Goal: Ask a question

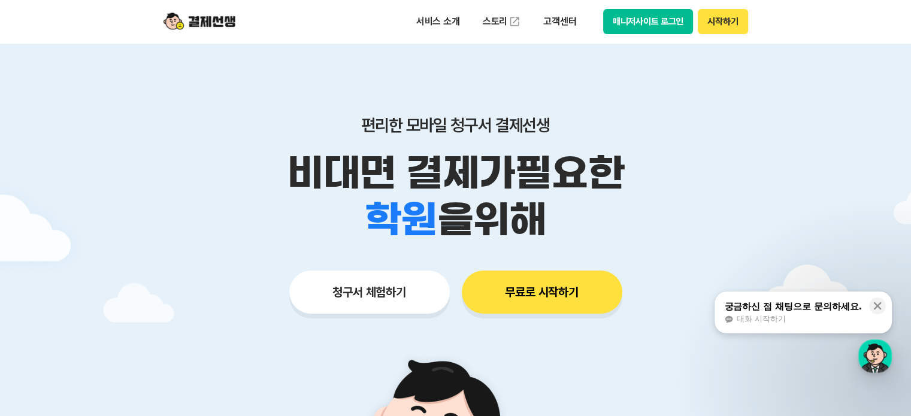
drag, startPoint x: 0, startPoint y: 0, endPoint x: 587, endPoint y: 210, distance: 623.4
click at [587, 210] on div "편리한 모바일 청구서 결제선생 비대면 결제가 필요한 학원 공부방 호텔 쇼핑몰 병원 배달 보험사 항공사 골프장 을 위해" at bounding box center [455, 179] width 613 height 128
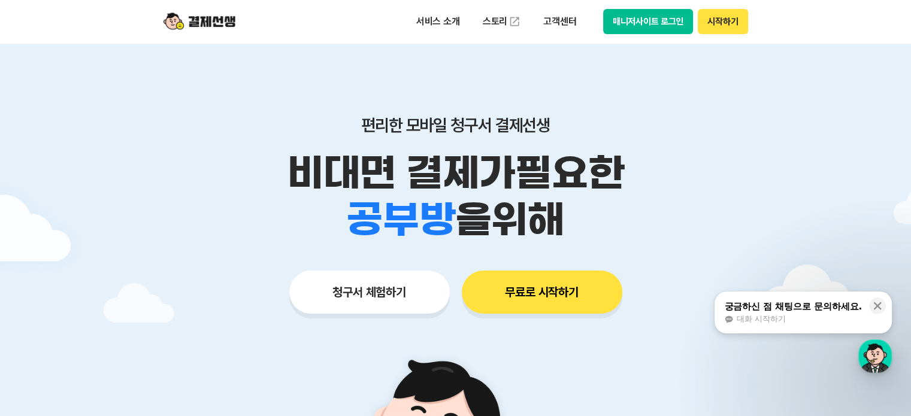
click at [582, 210] on div "학원 공부방 호텔 쇼핑몰 병원 배달 보험사 항공사 골프장 을 위해" at bounding box center [455, 219] width 613 height 47
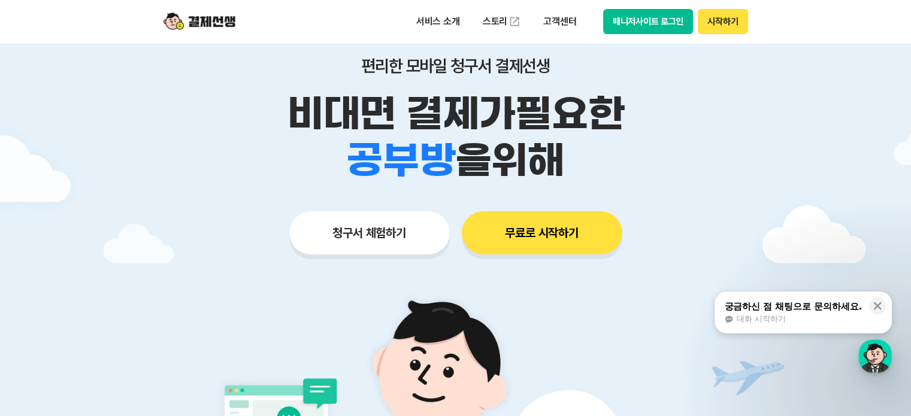
scroll to position [60, 0]
click at [774, 319] on span "대화 시작하기" at bounding box center [760, 319] width 49 height 11
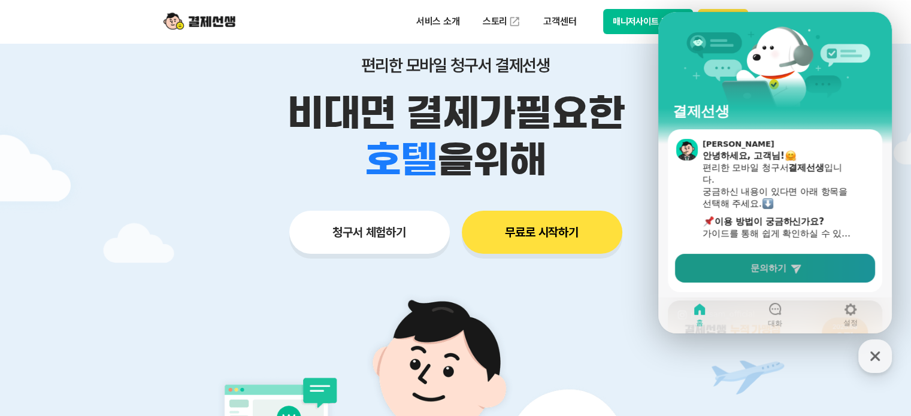
click at [770, 273] on span "문의하기" at bounding box center [769, 268] width 36 height 12
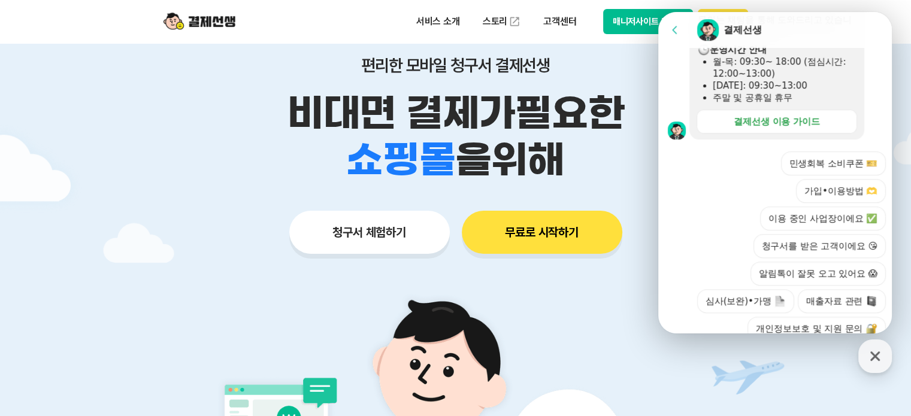
scroll to position [451, 0]
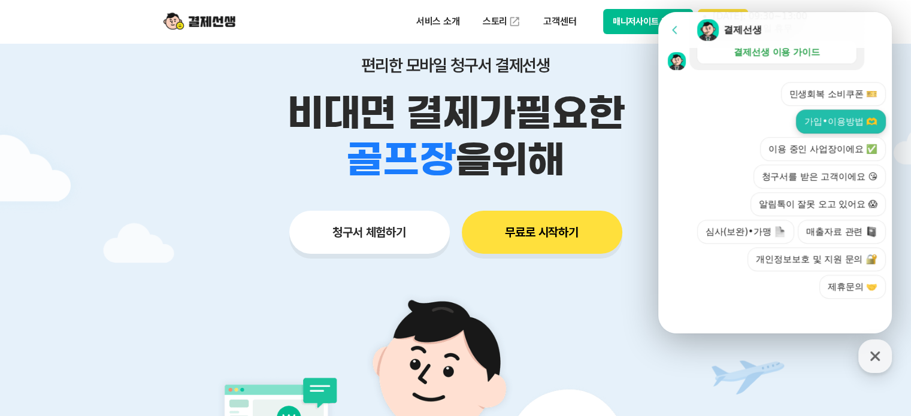
click at [847, 122] on button "가입•이용방법 🫶" at bounding box center [841, 122] width 90 height 24
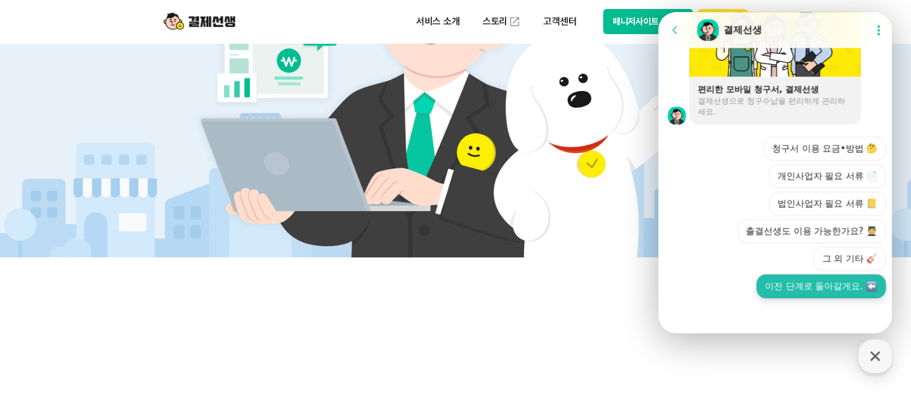
scroll to position [419, 0]
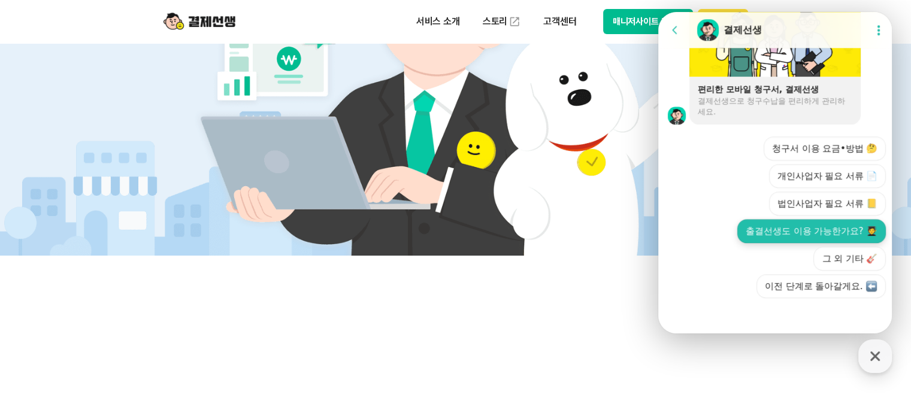
click at [825, 231] on button "출결선생도 이용 가능한가요? 🧑‍🎓" at bounding box center [811, 231] width 149 height 24
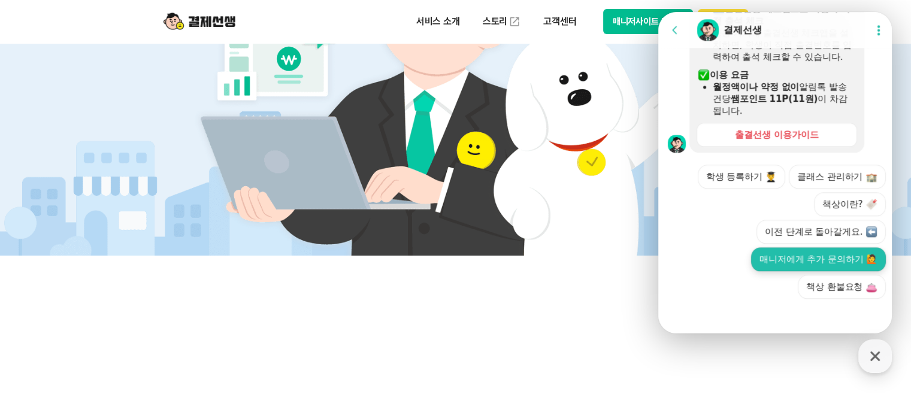
scroll to position [1333, 0]
click at [839, 255] on button "매니저에게 추가 문의하기 🙋" at bounding box center [818, 259] width 135 height 24
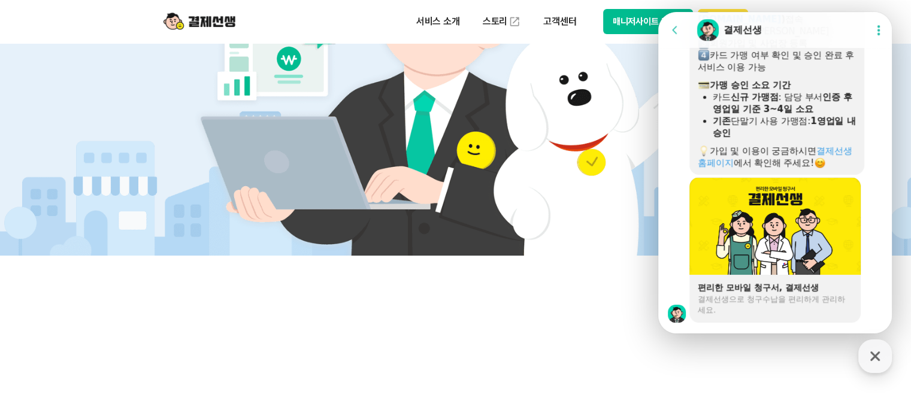
scroll to position [755, 0]
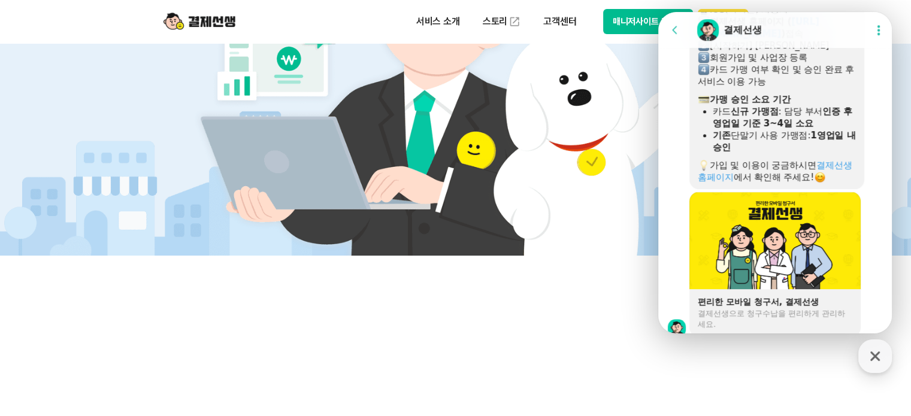
click at [878, 27] on icon at bounding box center [879, 30] width 2 height 10
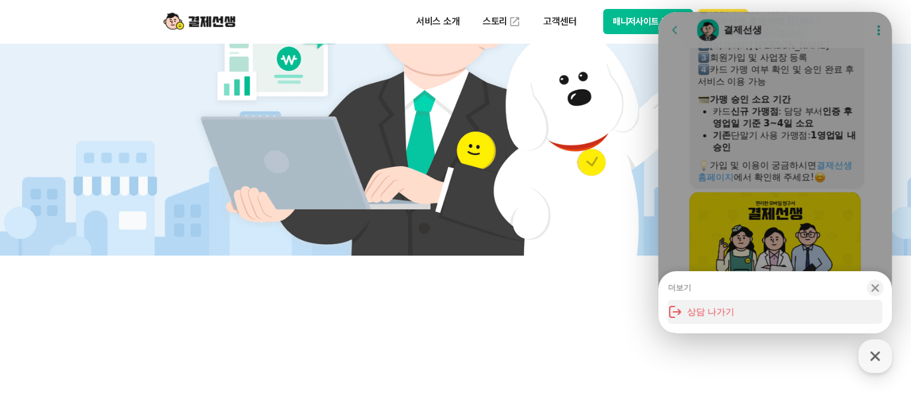
click at [719, 313] on button "상담 나가기" at bounding box center [775, 312] width 214 height 24
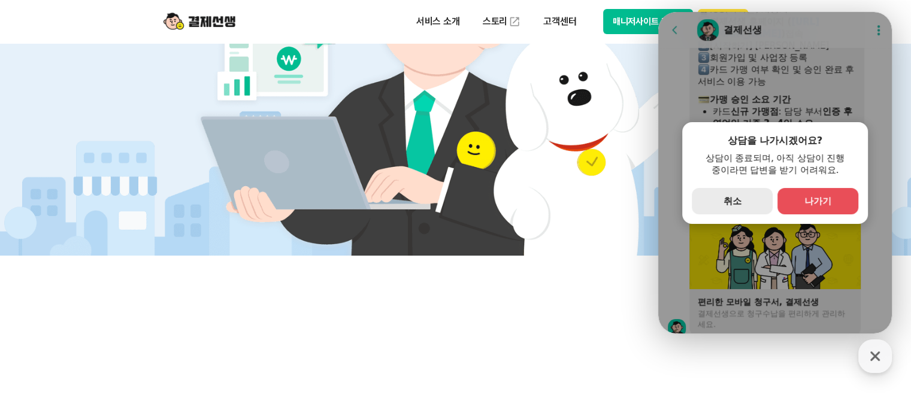
click at [736, 191] on button "secondary Button 취소" at bounding box center [732, 201] width 81 height 26
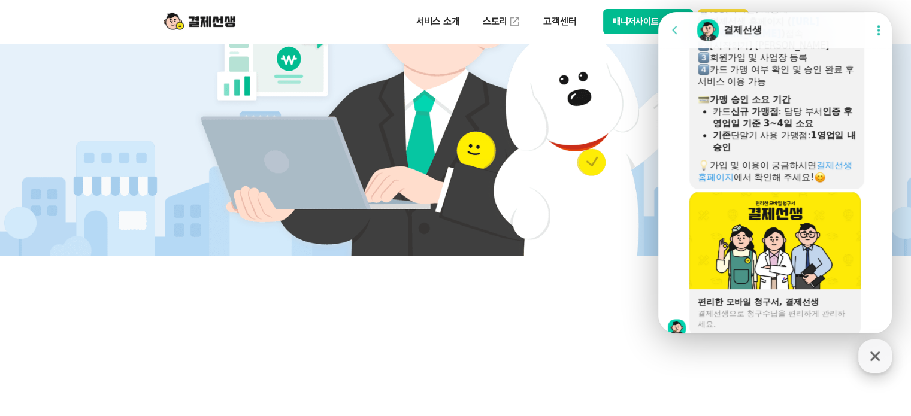
click at [881, 358] on icon "button" at bounding box center [875, 357] width 22 height 22
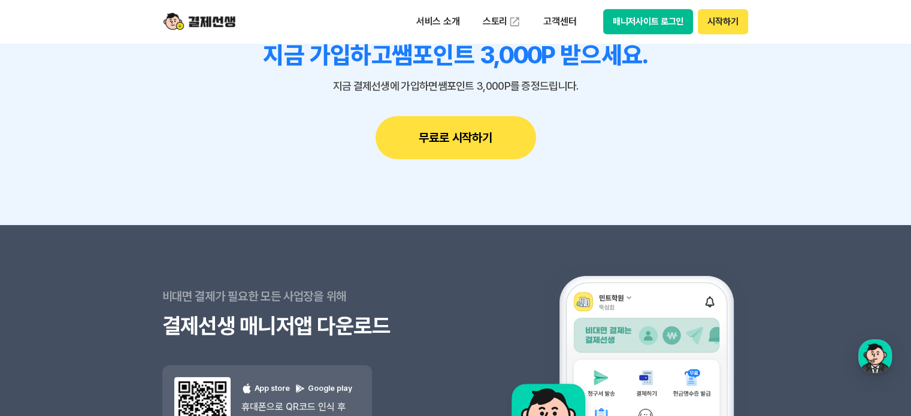
scroll to position [10442, 0]
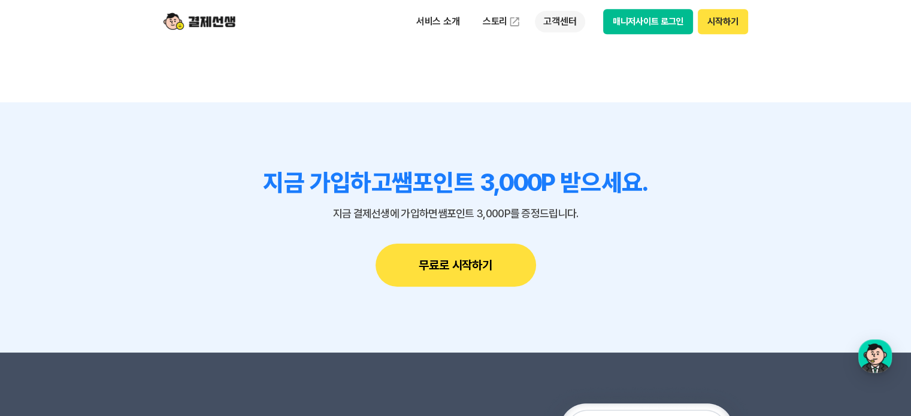
click at [556, 23] on p "고객센터" at bounding box center [560, 22] width 50 height 22
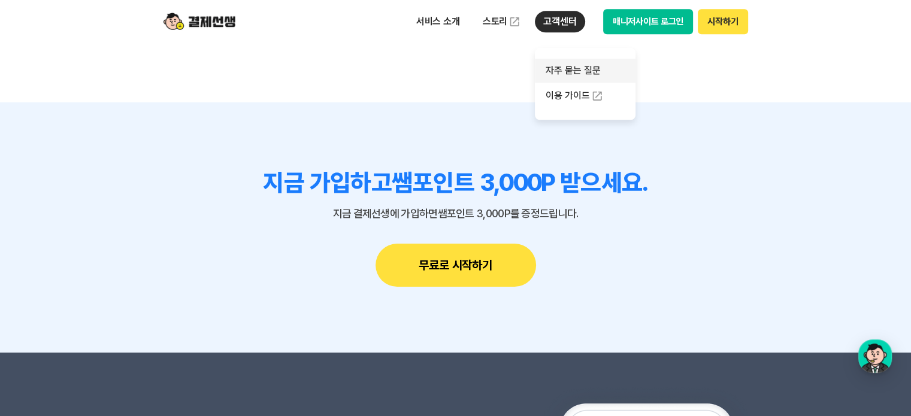
click at [574, 66] on link "자주 묻는 질문" at bounding box center [585, 71] width 101 height 24
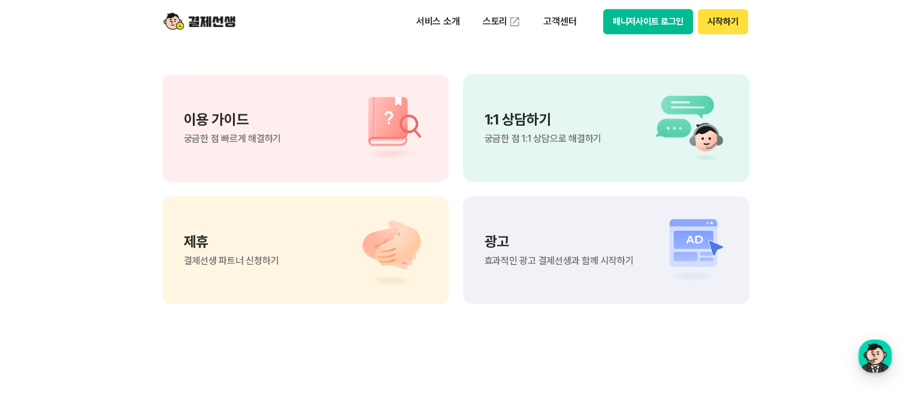
scroll to position [839, 0]
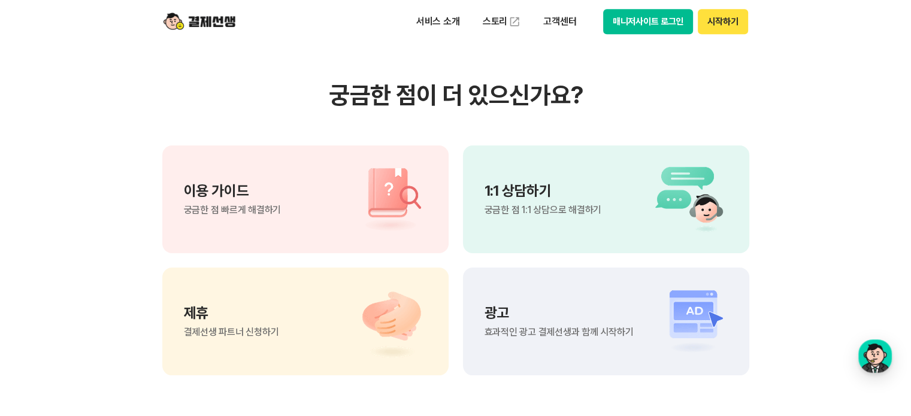
click at [525, 199] on div "1:1 상담하기 궁금한 점 1:1 상담으로 해결하기" at bounding box center [543, 199] width 117 height 31
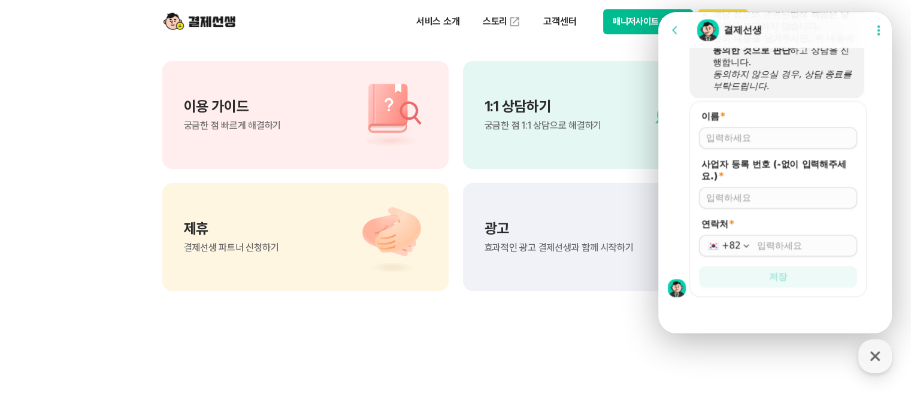
scroll to position [958, 0]
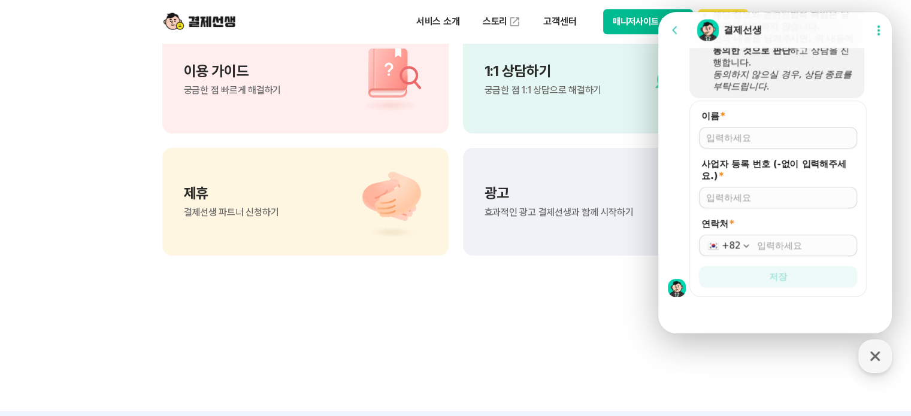
click at [783, 134] on input "이름 *" at bounding box center [778, 138] width 144 height 12
click at [763, 134] on input "이름 *" at bounding box center [778, 138] width 144 height 12
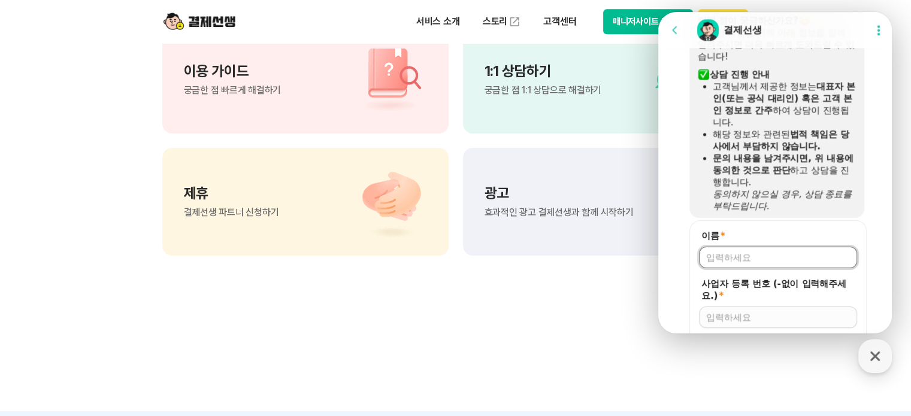
scroll to position [1594, 0]
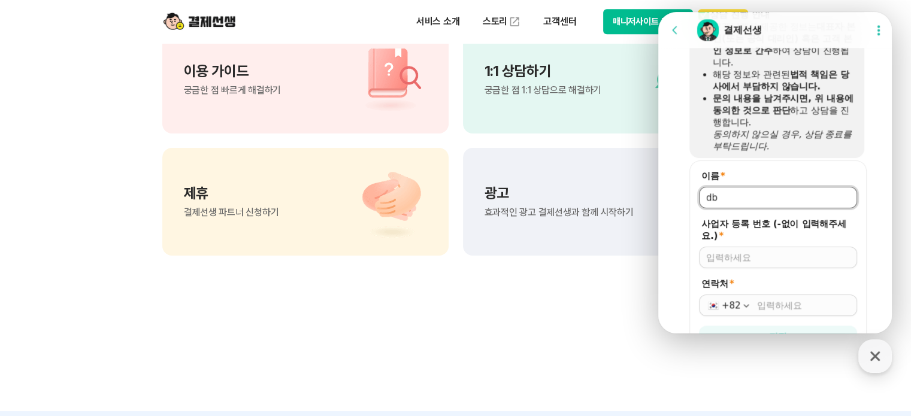
type input "d"
type input "[PERSON_NAME]"
click at [753, 255] on input "사업자 등록 번호 (-없이 입력해주세요.) *" at bounding box center [778, 258] width 144 height 12
click at [748, 259] on input "사업자 등록 번호 (-없이 입력해주세요.) *" at bounding box center [778, 258] width 144 height 12
click at [764, 257] on input "26999" at bounding box center [778, 258] width 144 height 12
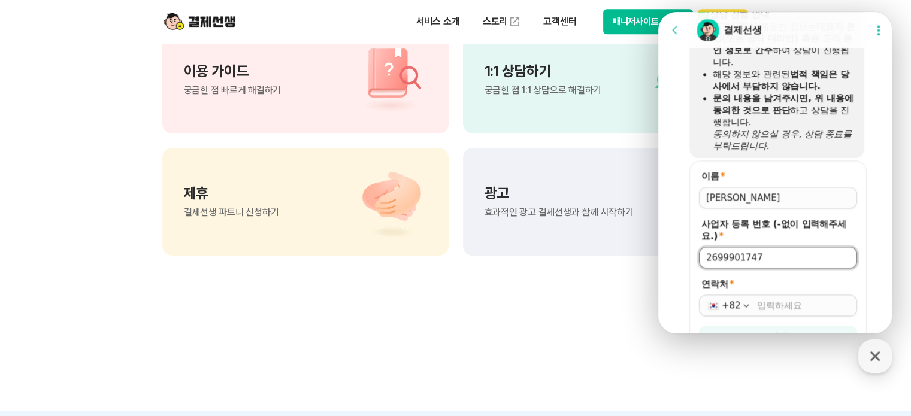
type input "2699901747"
click at [782, 306] on input "연락처 *" at bounding box center [803, 306] width 93 height 12
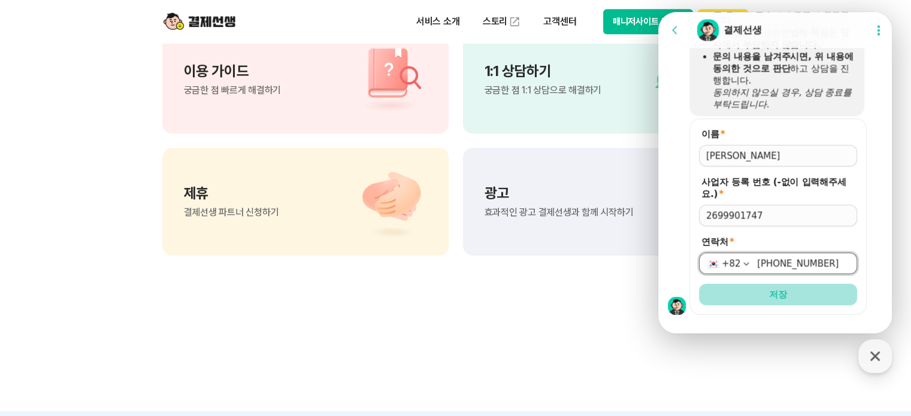
scroll to position [1654, 0]
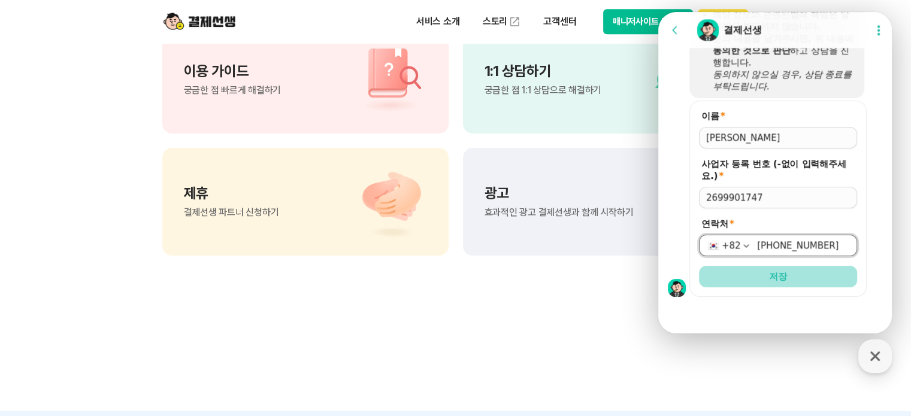
type input "[PHONE_NUMBER]"
click at [782, 280] on span "저장" at bounding box center [778, 277] width 18 height 12
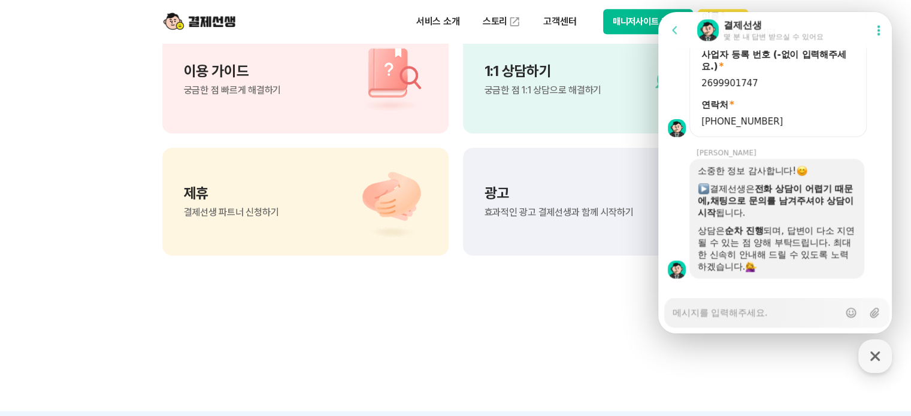
scroll to position [1771, 0]
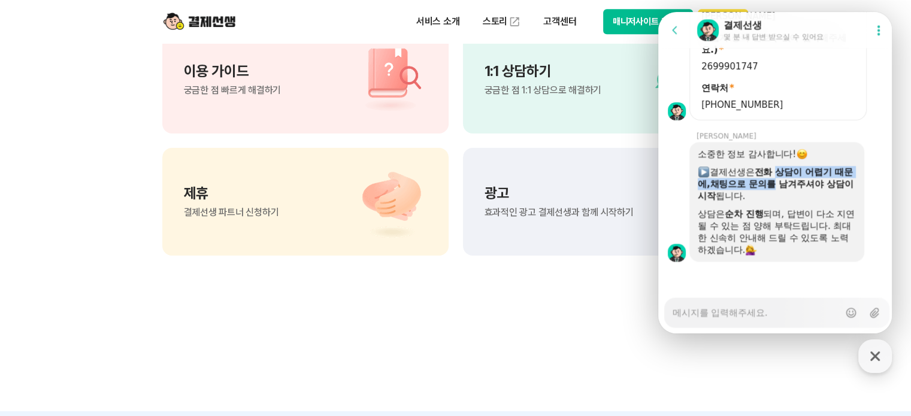
drag, startPoint x: 781, startPoint y: 171, endPoint x: 782, endPoint y: 184, distance: 13.2
click at [782, 184] on div "​ 결제선생은 전화 상담이 어렵기 때문에, ​ 채팅으로 문의를 남겨주셔야 상담이 시작 됩니다." at bounding box center [777, 184] width 158 height 36
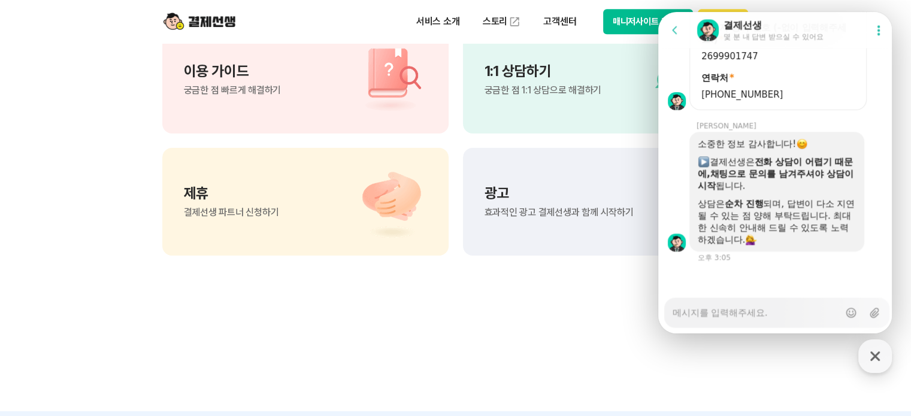
click at [782, 195] on div at bounding box center [777, 195] width 158 height 6
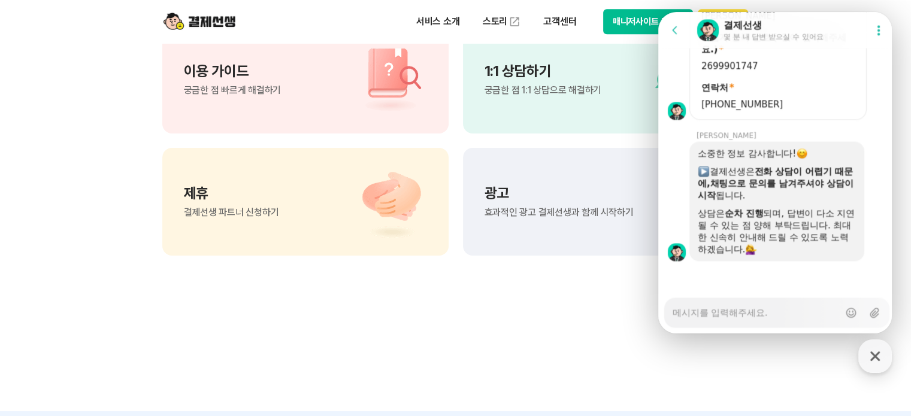
click at [763, 316] on textarea "Messenger Input Textarea" at bounding box center [756, 308] width 167 height 20
type textarea "x"
type textarea "d"
type textarea "x"
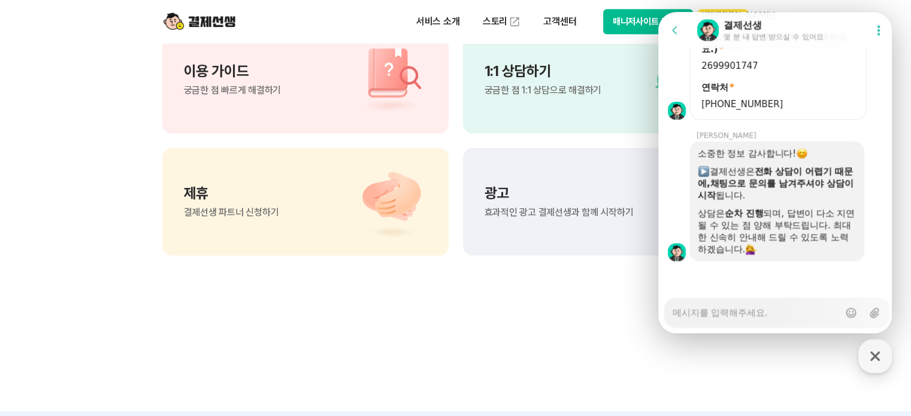
type textarea "ㅎ"
type textarea "x"
type textarea "혀"
type textarea "x"
type textarea "현"
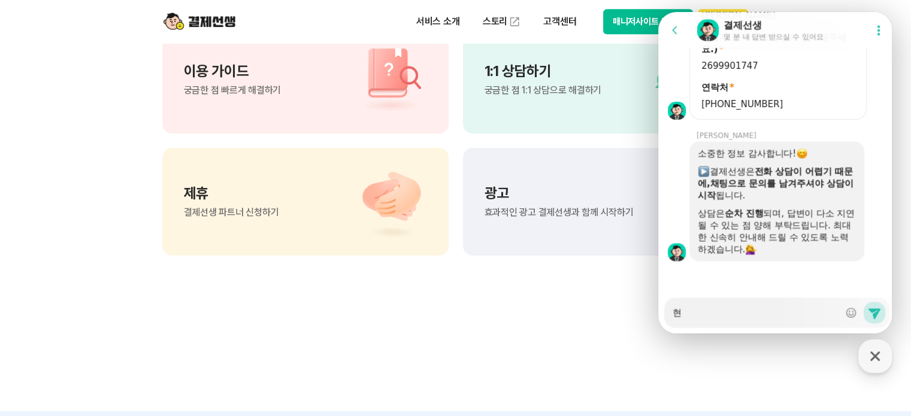
type textarea "x"
type textarea "혅"
type textarea "x"
type textarea "현재"
type textarea "x"
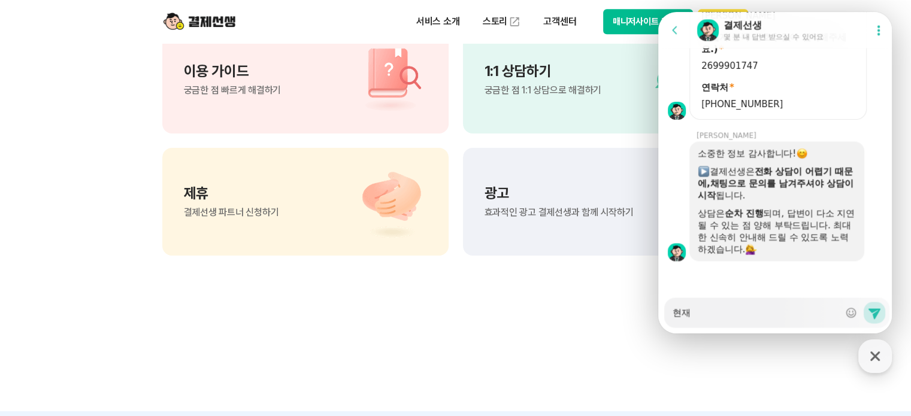
type textarea "현재"
type textarea "x"
type textarea "현재 사"
type textarea "x"
type textarea "현재 상"
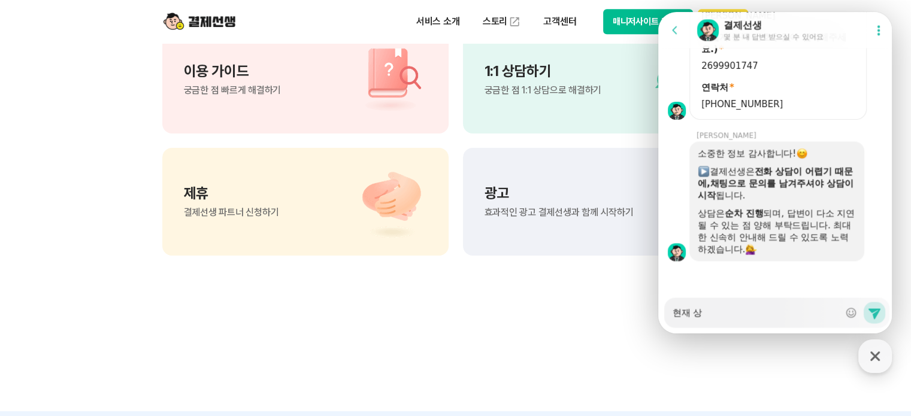
type textarea "x"
type textarea "현재 사어"
type textarea "x"
type textarea "현재 사업"
type textarea "x"
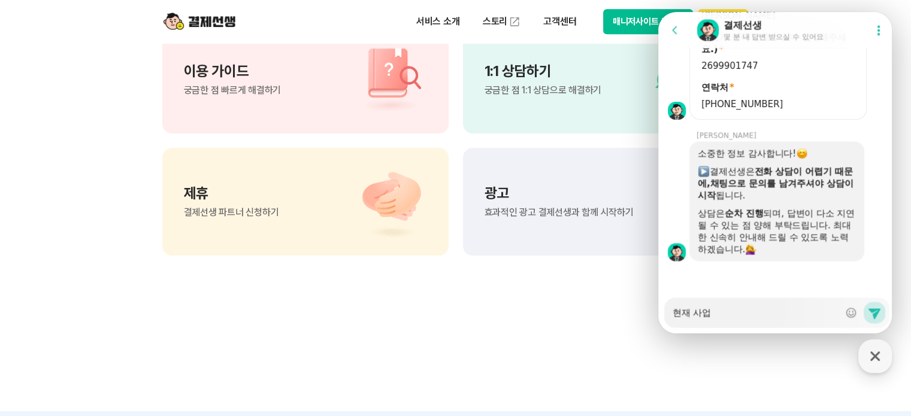
type textarea "현재 사업ㅈ"
type textarea "x"
type textarea "현재 사업자"
type textarea "x"
type textarea "현재 사업작"
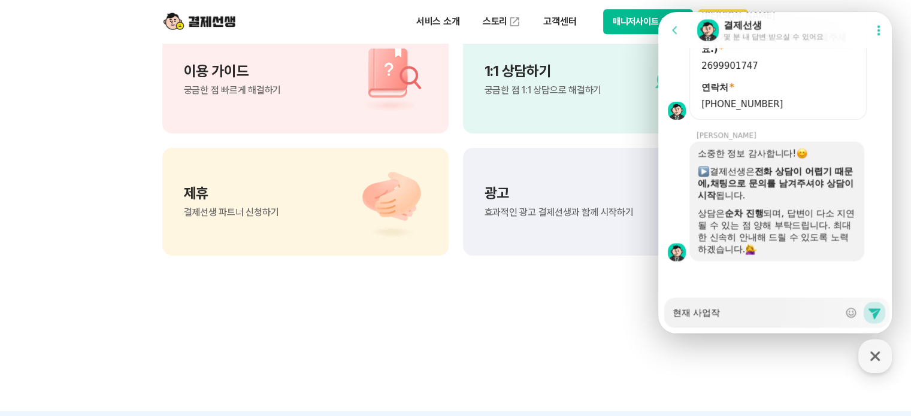
type textarea "x"
type textarea "현재 사업자가"
type textarea "x"
type textarea "현재 사업자가"
type textarea "x"
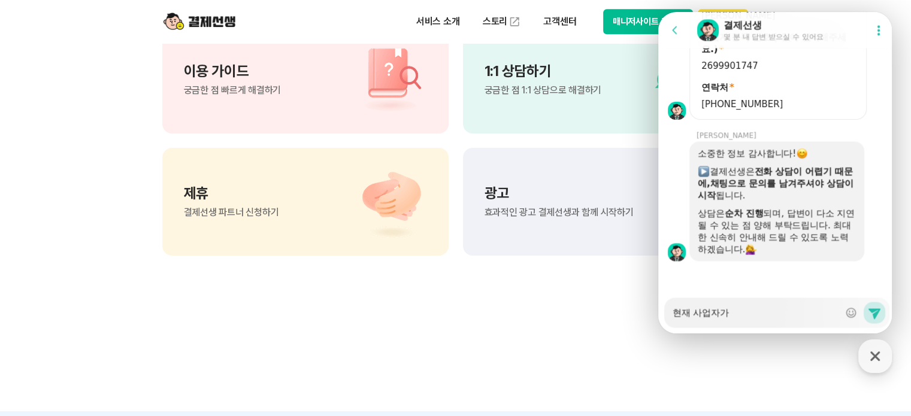
type textarea "현재 사업자가 ㅂ"
type textarea "x"
type textarea "현재 사업자가"
type textarea "x"
type textarea "현재 사업자가 ㅈ"
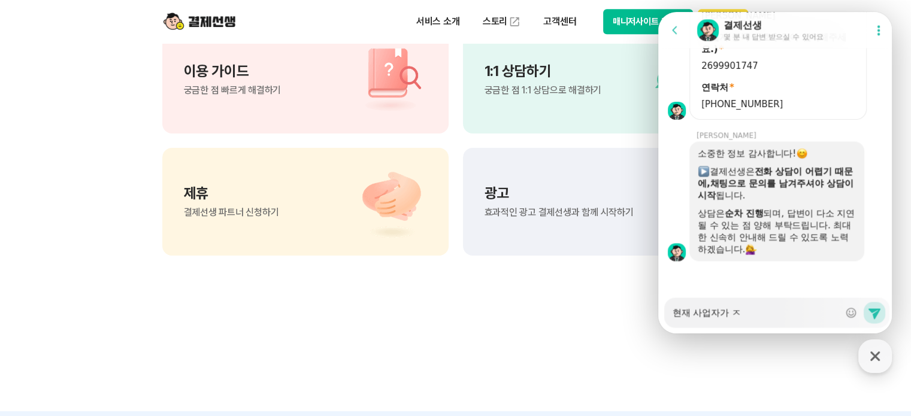
type textarea "x"
type textarea "현재 사업자가 줃"
type textarea "x"
type textarea "현재 사업자가 주대"
type textarea "x"
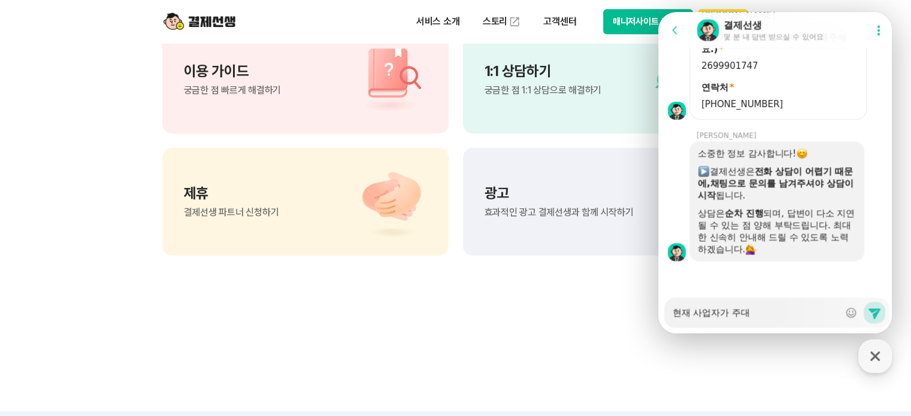
type textarea "현재 사업자가 주댚"
type textarea "x"
type textarea "현재 사업자가 주대표"
type textarea "x"
type textarea "현재 사업자가 주대표("
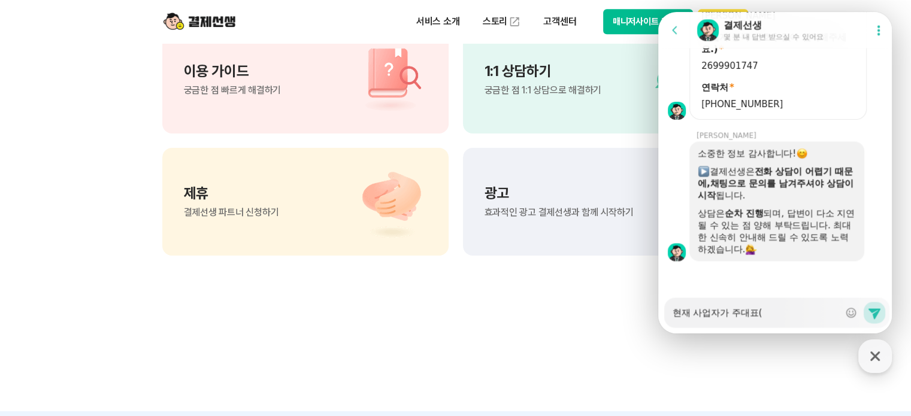
type textarea "x"
type textarea "현재 사업자가 주대표(ㄴ"
type textarea "x"
type textarea "현재 사업자가 주대표(나"
type textarea "x"
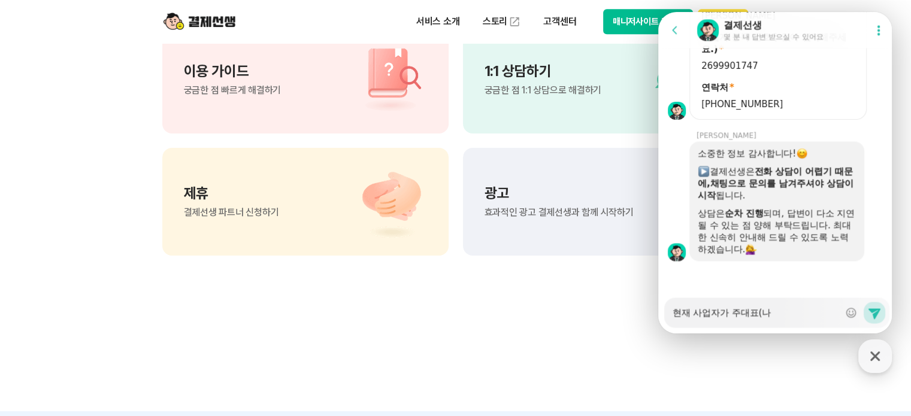
type textarea "현재 사업자가 주대표(남"
type textarea "x"
type textarea "현재 사업자가 주대표(남ㅍ"
type textarea "x"
type textarea "현재 사업자가 주대표(남펴"
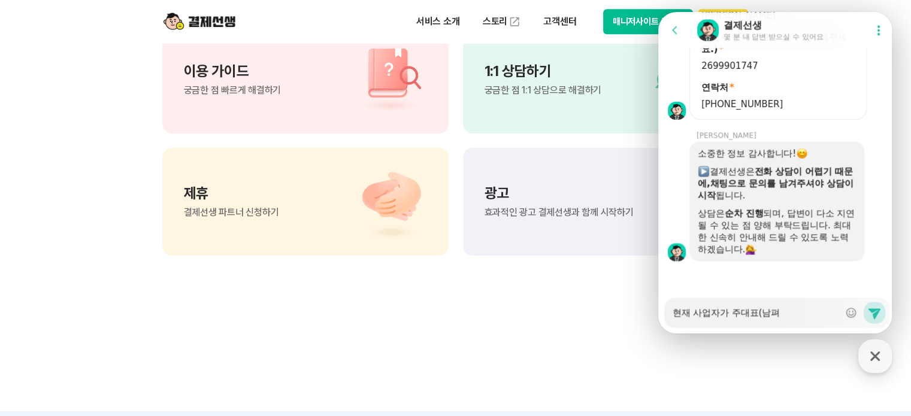
type textarea "x"
type textarea "현재 사업자가 주대표(남편"
type textarea "x"
type textarea "현재 사업자가 주대표(남편)"
type textarea "x"
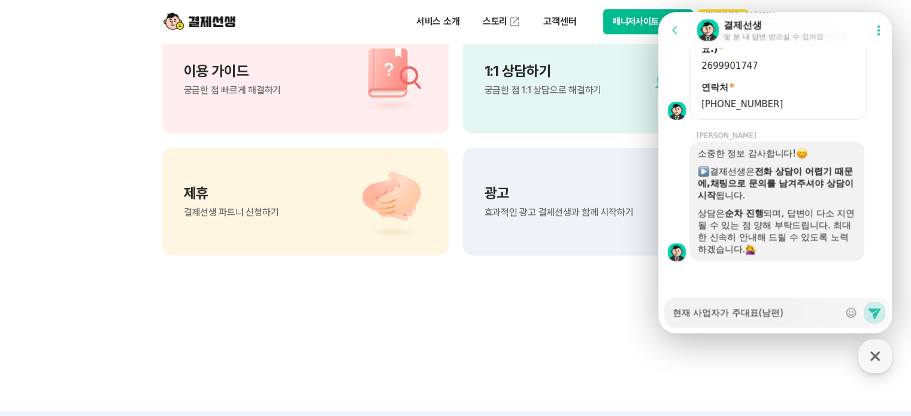
type textarea "현재 사업자가 주대표(남편),"
type textarea "x"
type textarea "현재 사업자가 주대표(남편), ㅂ"
type textarea "x"
type textarea "현재 사업자가 주대표(남편), 부"
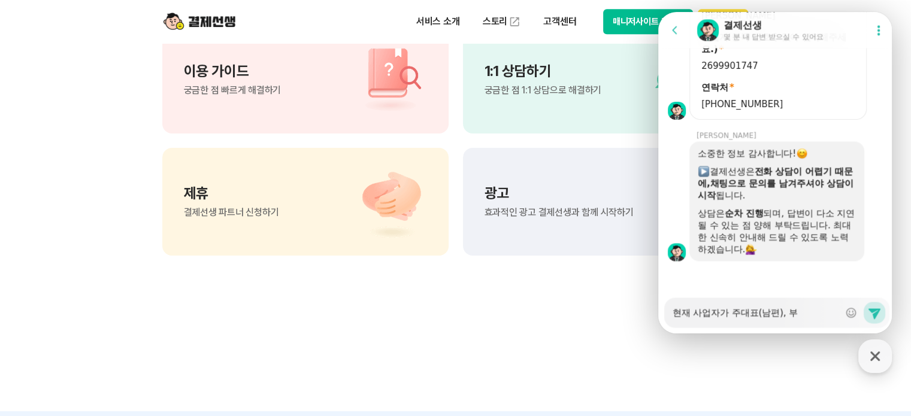
type textarea "x"
type textarea "현재 사업자가 주대표(남편), 부대"
type textarea "x"
type textarea "현재 사업자가 주대표(남편), 부댚"
type textarea "x"
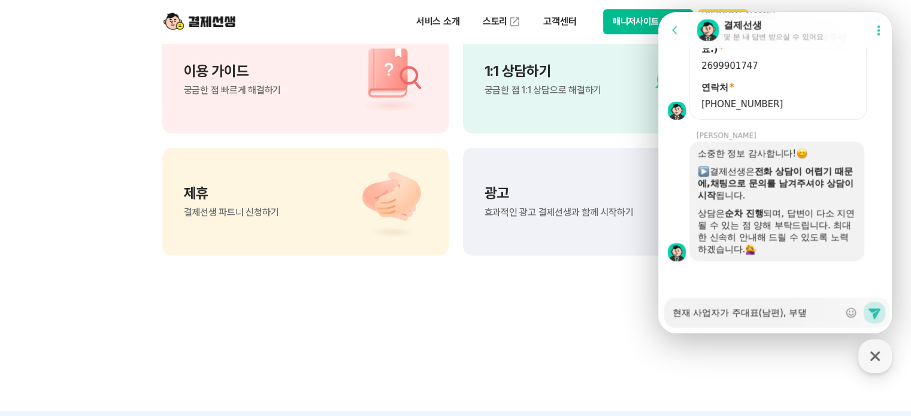
type textarea "현재 사업자가 주대표(남편), 부대표"
type textarea "x"
type textarea "현재 사업자가 주대표(남편), 부대표("
type textarea "x"
type textarea "현재 사업자가 주대표(남편), 부대표(ㅇ"
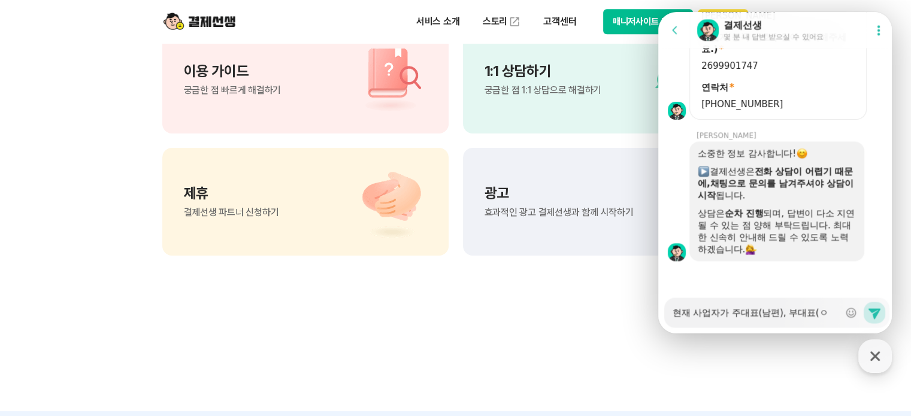
type textarea "x"
type textarea "현재 사업자가 주대표(남편), 부대표(아"
type textarea "x"
type textarea "현재 사업자가 주대표(남편), 부대표(안"
type textarea "x"
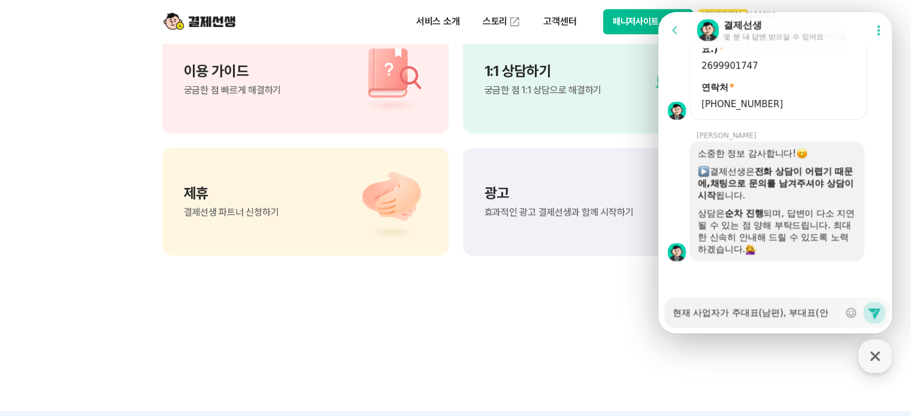
type textarea "현재 사업자가 주대표(남편), 부대표(아내"
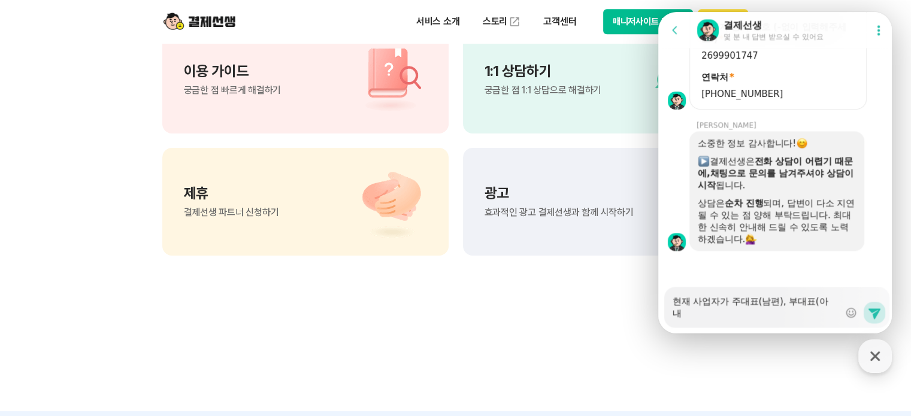
type textarea "x"
type textarea "현재 사업자가 주대표(남편), 부대표(아내_"
type textarea "x"
type textarea "현재 사업자가 주대표(남편), 부대표(아내"
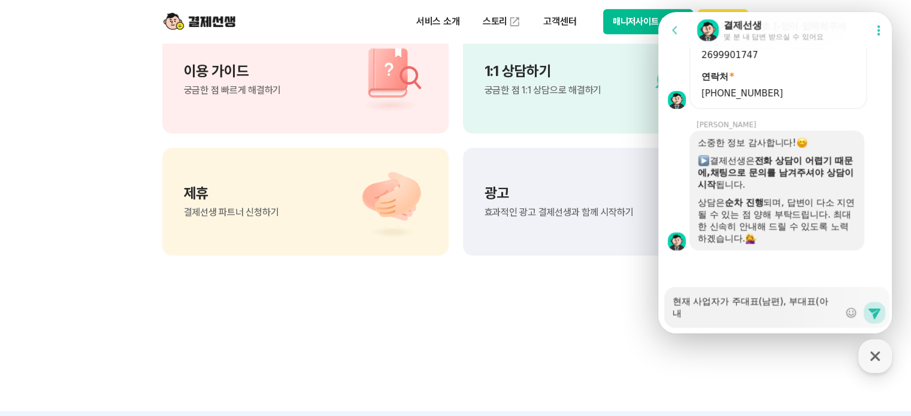
type textarea "x"
type textarea "현재 사업자가 주대표(남편), 부대표(아내)"
type textarea "x"
type textarea "현재 사업자가 주대표(남편), 부대표(아내)ㄹ"
type textarea "x"
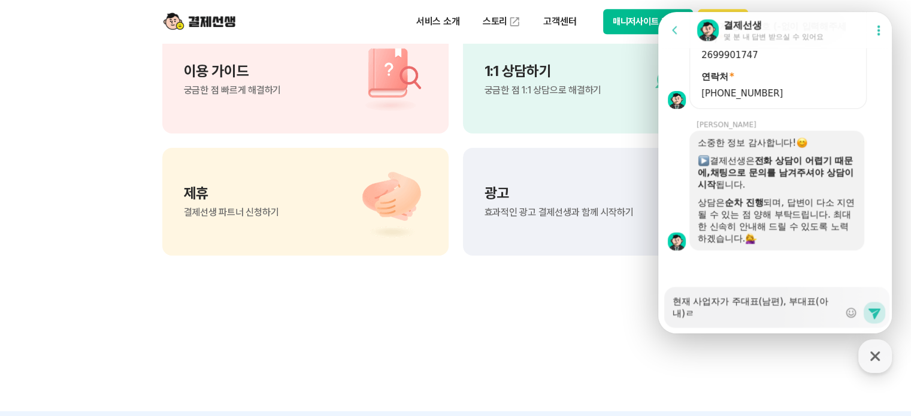
type textarea "현재 사업자가 주대표(남편), 부대표(아내)로"
type textarea "x"
type textarea "현재 사업자가 주대표(남편), 부대표(아내)로"
type textarea "x"
type textarea "현재 사업자가 주대표(남편), 부대표(아내)[PERSON_NAME] ㅇ"
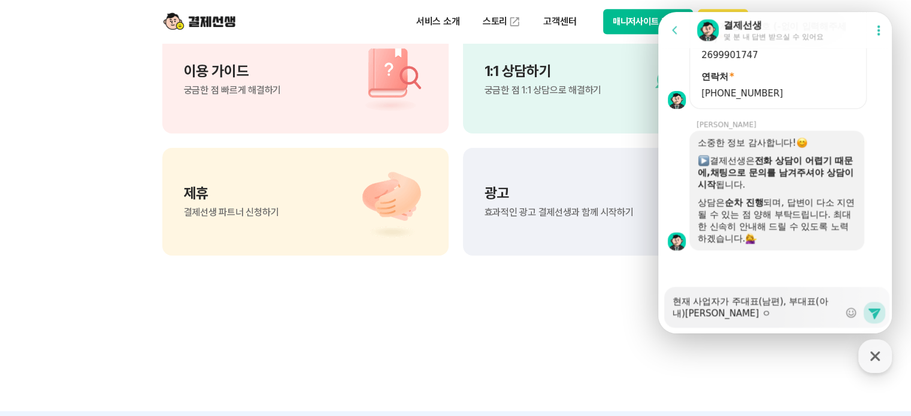
type textarea "x"
type textarea "현재 사업자가 주대표(남편), 부대표(아내)로 이"
type textarea "x"
type textarea "현재 사업자가 주대표(남편), 부대표(아내)로 일"
type textarea "x"
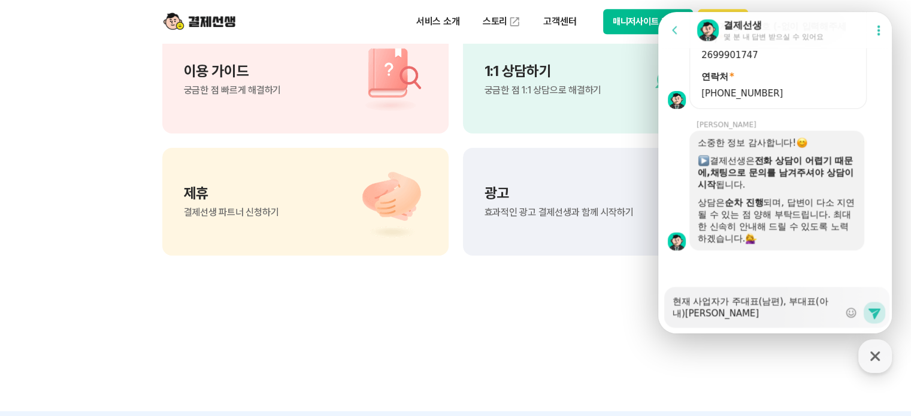
type textarea "현재 사업자가 주대표(남편), 부대표(아내)로 [PERSON_NAME]"
type textarea "x"
type textarea "현재 사업자가 주대표(남편), 부대표(아내)로 [PERSON_NAME]"
type textarea "x"
type textarea "현재 사업자가 주대표(남편), 부대표(아내)로 이루엊"
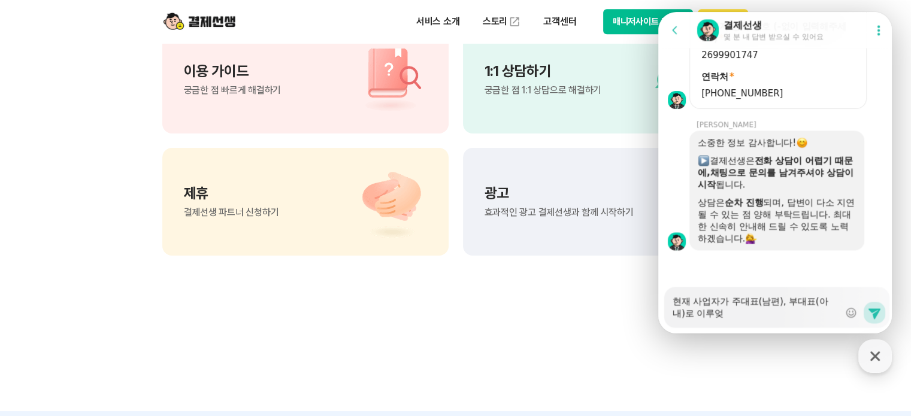
type textarea "x"
type textarea "현재 사업자가 주대표(남편), 부대표(아내)로 이루엊이"
type textarea "x"
type textarea "현재 사업자가 주대표(남편), 부대표(아내)로 이루엊있"
type textarea "x"
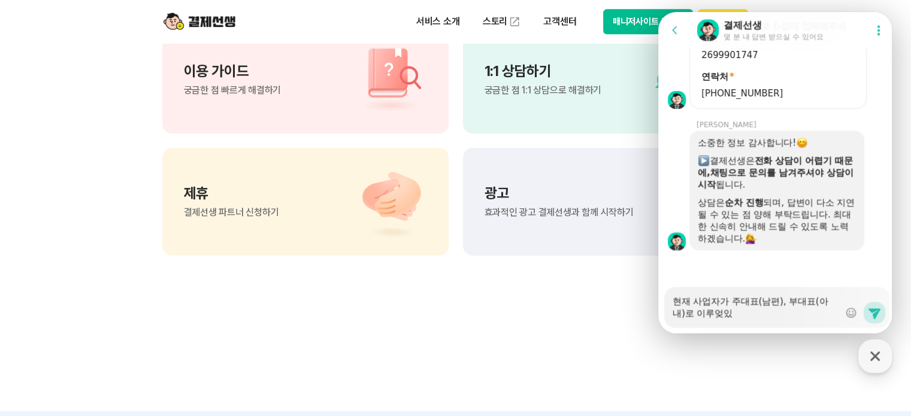
type textarea "현재 사업자가 주대표(남편), 부대표(아내)로 이루엊이"
type textarea "x"
type textarea "현재 사업자가 주대표(남편), 부대표(아내)로 이루엊ㅇ"
type textarea "x"
type textarea "현재 사업자가 주대표(남편), 부대표(아내)로 이루엊"
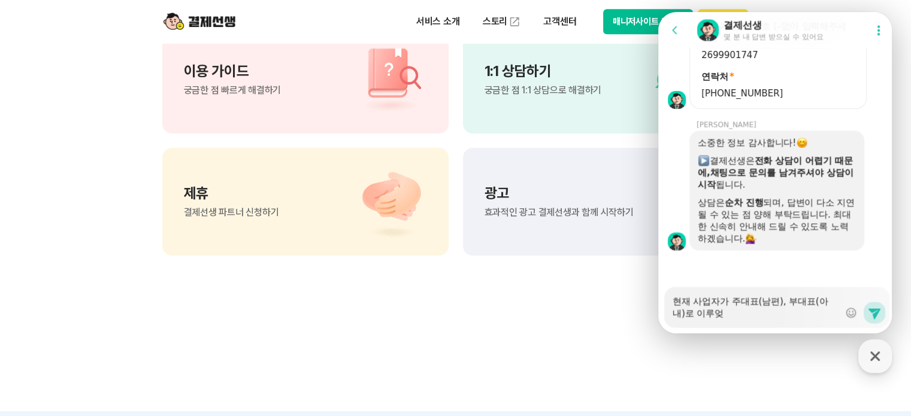
type textarea "x"
type textarea "현재 사업자가 주대표(남편), 부대표(아내)[PERSON_NAME]"
type textarea "x"
type textarea "현재 사업자가 주대표(남편), 부대표(아내)로 이루ㅇ"
type textarea "x"
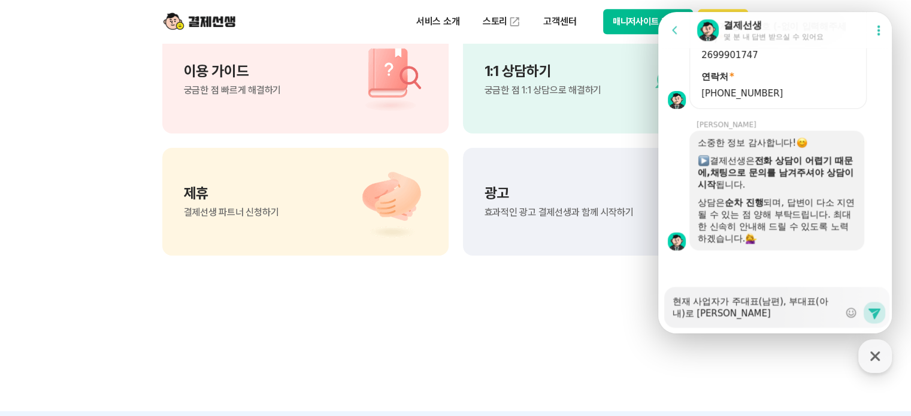
type textarea "현재 사업자가 주대표(남편), 부대표(아내)로 이루엊"
type textarea "x"
type textarea "현재 사업자가 주대표(남편), 부대표(아내)로 이루어졍"
type textarea "x"
type textarea "현재 사업자가 주대표(남편), 부대표(아내)[PERSON_NAME]"
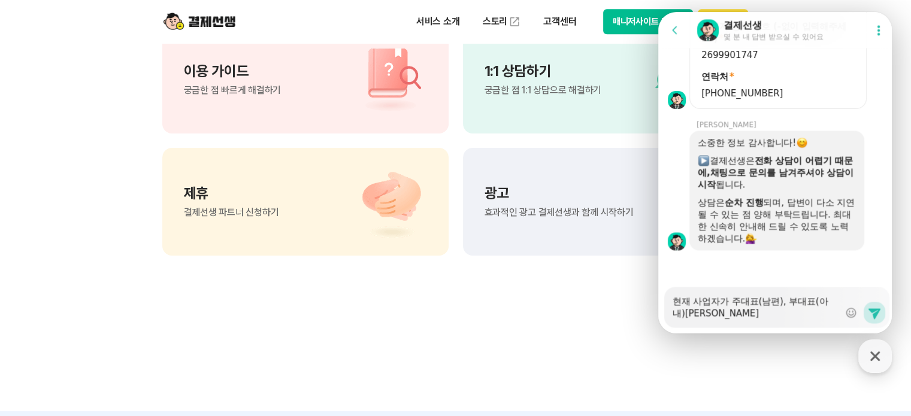
type textarea "x"
type textarea "현재 사업자가 주대표(남편), 부대표(아내)로 이루어져있"
type textarea "x"
type textarea "현재 사업자가 주대표(남편), 부대표(아내)로 이루어져있ㅅ"
type textarea "x"
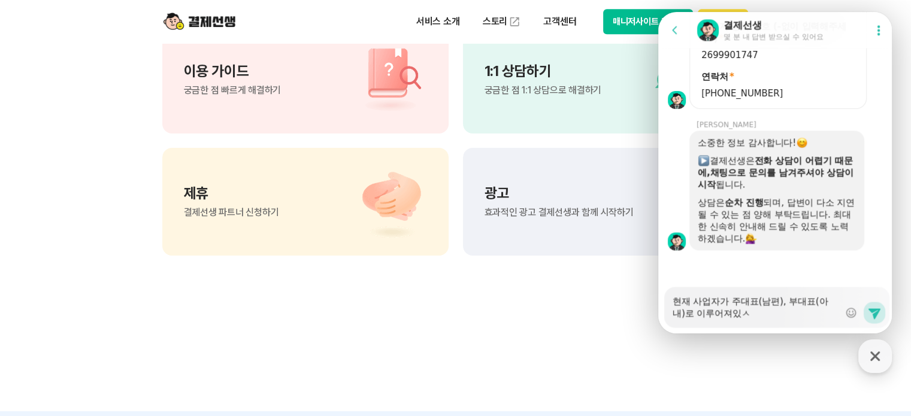
type textarea "현재 사업자가 주대표(남편), 부대표(아내)로 이루어져있스"
type textarea "x"
type textarea "현재 사업자가 주대표(남편), 부대표(아내)로 이루어져있습"
type textarea "x"
type textarea "현재 사업자가 주대표(남편), 부대표(아내)로 이루어져있습ㄴ"
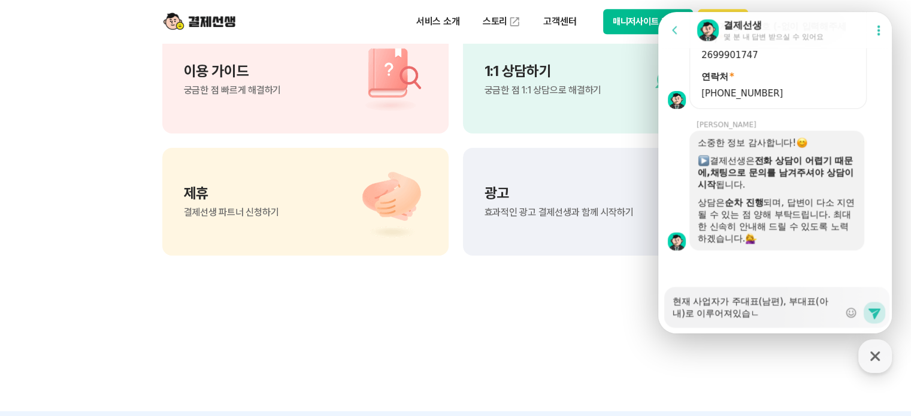
type textarea "x"
type textarea "현재 사업자가 주대표(남편), 부대표(아내)로 이루어져있습니"
type textarea "x"
type textarea "현재 사업자가 주대표(남편), 부대표(아내)로 이루어져있습닏"
type textarea "x"
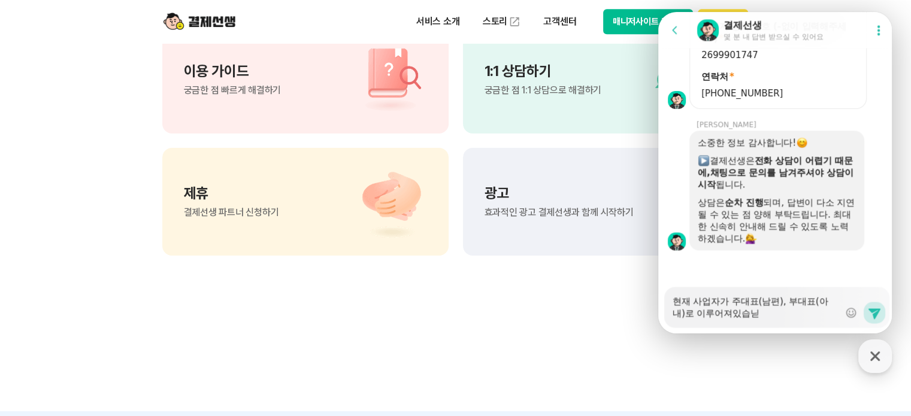
type textarea "현재 사업자가 주대표(남편), 부대표(아내)로 이루어져있습니다"
type textarea "x"
type textarea "현재 사업자가 주대표(남편), 부대표(아내)로 이루어져있습니다."
type textarea "x"
type textarea "현재 사업자가 주대표(남편), 부대표(아내)로 이루어져있습니다."
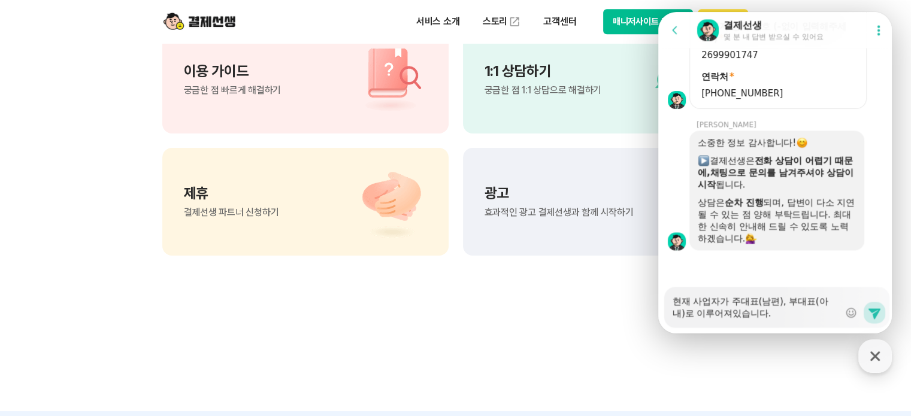
type textarea "x"
type textarea "현재 사업자가 주대표(남편), 부대표(아내)로 이루어져있습니다. ㅌ"
type textarea "x"
type textarea "현재 사업자가 주대표(남편), 부대표(아내)로 이루어져있습니다. 타"
type textarea "x"
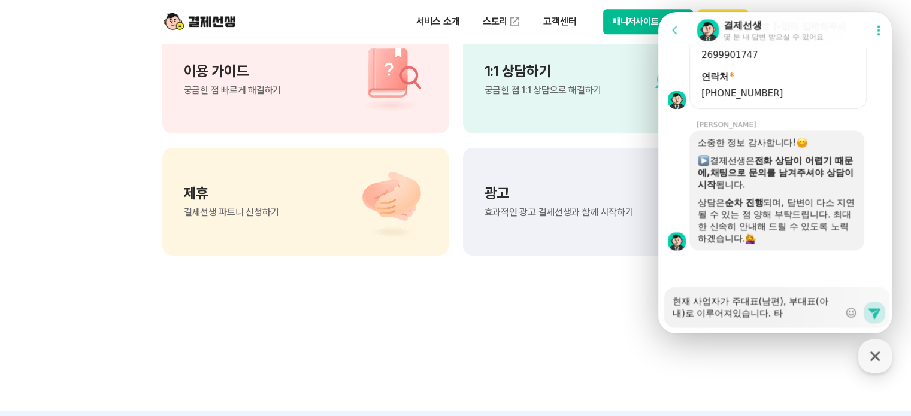
type textarea "현재 사업자가 주대표(남편), 부대표(아내)로 이루어져있습니다. 탓"
type textarea "x"
type textarea "현재 사업자가 주대표(남편), 부대표(아내)로 이루어져있습니다. 타사"
type textarea "x"
type textarea "현재 사업자가 주대표(남편), 부대표(아내)로 이루어져있습니다. 타사"
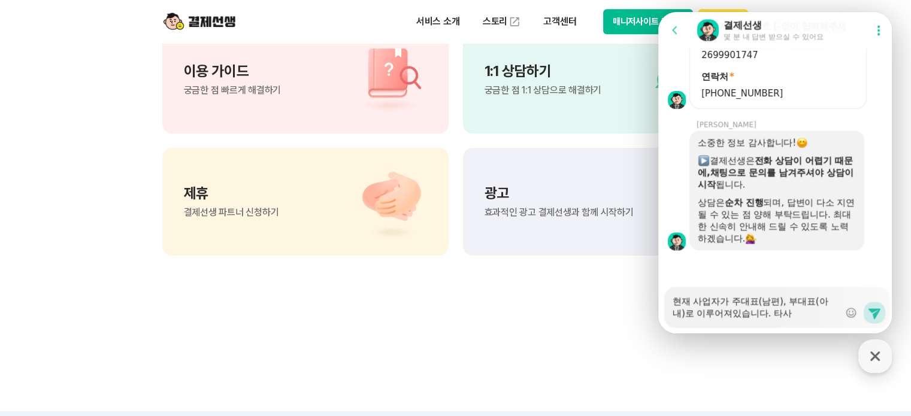
type textarea "x"
type textarea "현재 사업자가 주대표(남편), 부대표(아내)로 이루어져있습니다. 타사"
type textarea "x"
type textarea "현재 사업자가 주대표(남편), 부대표(아내)로 이루어져있습니다. 타"
type textarea "x"
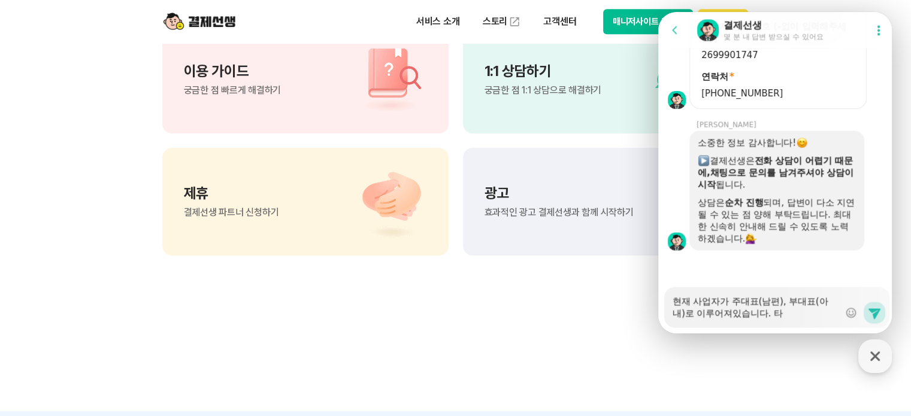
type textarea "현재 사업자가 주대표(남편), 부대표(아내)로 이루어져있습니다. 타P"
type textarea "x"
type textarea "현재 사업자가 주대표(남편), 부대표(아내)로 이루어져있습니다. 타PG"
type textarea "x"
type textarea "현재 사업자가 주대표(남편), 부대표(아내)로 이루어져있습니다. 타PGㅅ"
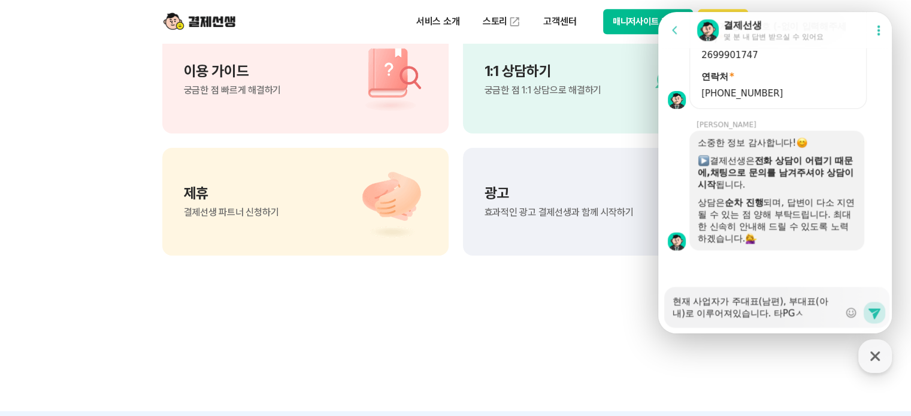
type textarea "x"
type textarea "현재 사업자가 주대표(남편), 부대표(아내)로 이루어져있습니다. 타PG사"
type textarea "x"
type textarea "현재 사업자가 주대표(남편), 부대표(아내)로 이루어져있습니다. 타PG사의"
type textarea "x"
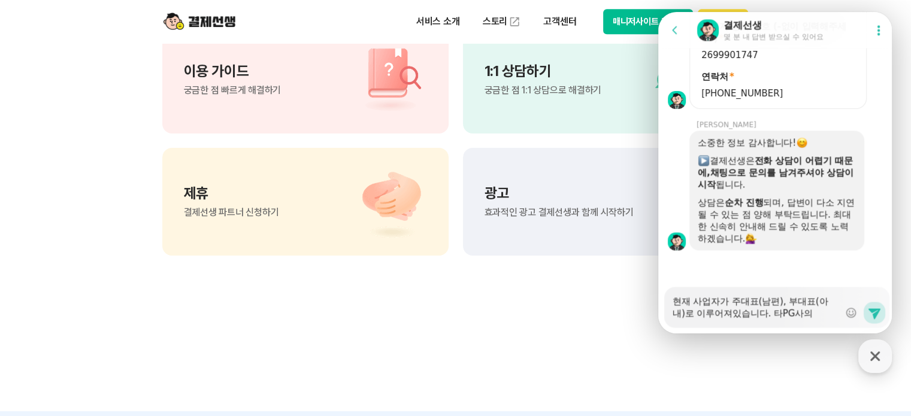
type textarea "현재 사업자가 주대표(남편), 부대표(아내)로 이루어져있습니다. 타PG사의"
type textarea "x"
type textarea "현재 사업자가 주대표(남편), 부대표(아내)로 이루어져있습니다. 타PG사의 ㄱ"
type textarea "x"
type textarea "현재 사업자가 주대표(남편), 부대표(아내)로 이루어져있습니다. 타PG사의 경"
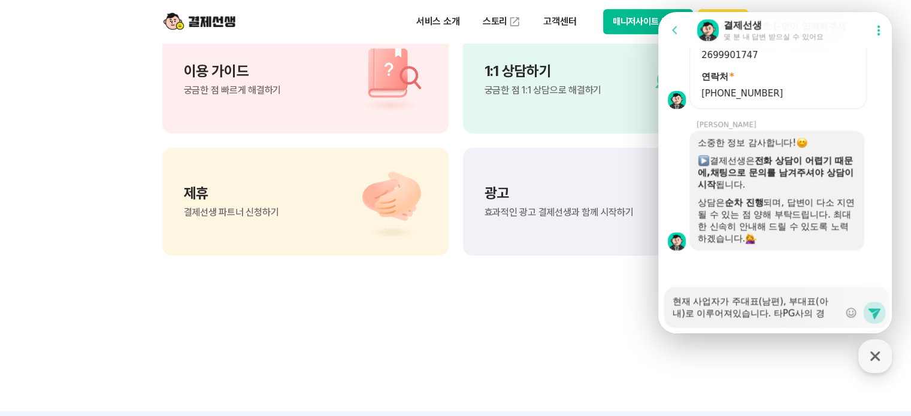
type textarea "x"
type textarea "현재 사업자가 주대표(남편), 부대표(아내)로 이루어져있습니다. 타PG사의 경ㅇ"
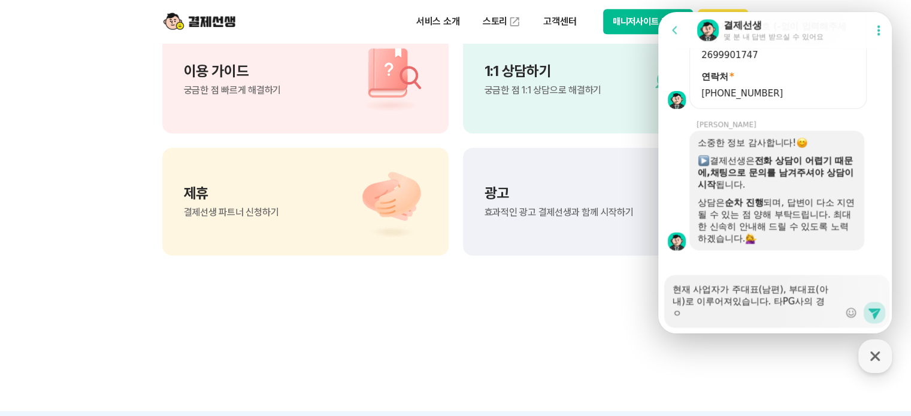
type textarea "x"
type textarea "현재 사업자가 주대표(남편), 부대표(아내)로 이루어져있습니다. 타PG사의 경우"
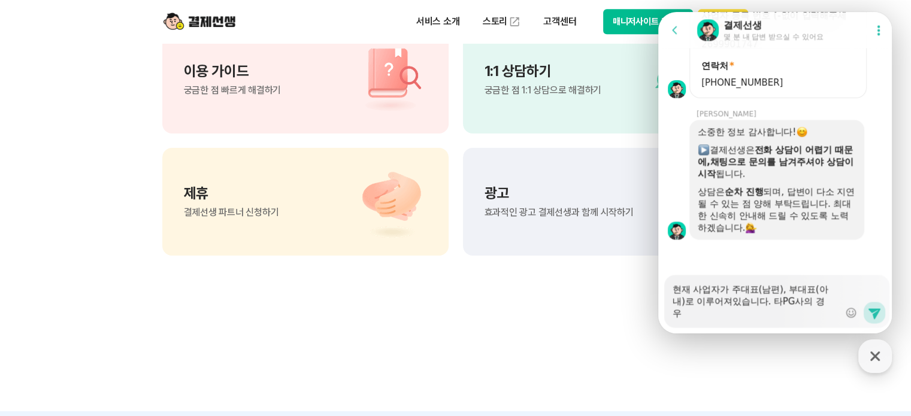
scroll to position [1794, 0]
type textarea "x"
type textarea "현재 사업자가 주대표(남편), 부대표(아내)로 이루어져있습니다. 타PG사의 경우"
type textarea "x"
type textarea "현재 사업자가 주대표(남편), 부대표(아내)로 이루어져있습니다. ㄱ 타PG사의 경우"
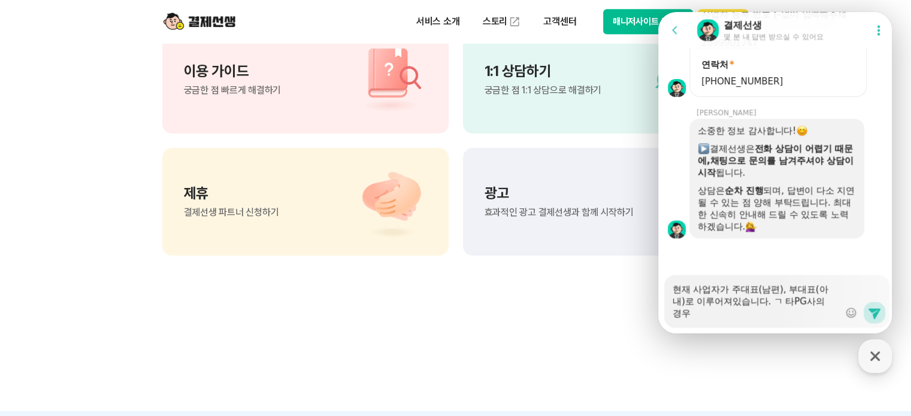
type textarea "x"
type textarea "현재 사업자가 주대표(남편), 부대표(아내)로 이루어져있습니다. 그 타PG사의 경우"
type textarea "x"
type textarea "현재 사업자가 주대표(남편), 부대표(아내)로 이루어져있습니다. 글 타PG사의 경우"
type textarea "x"
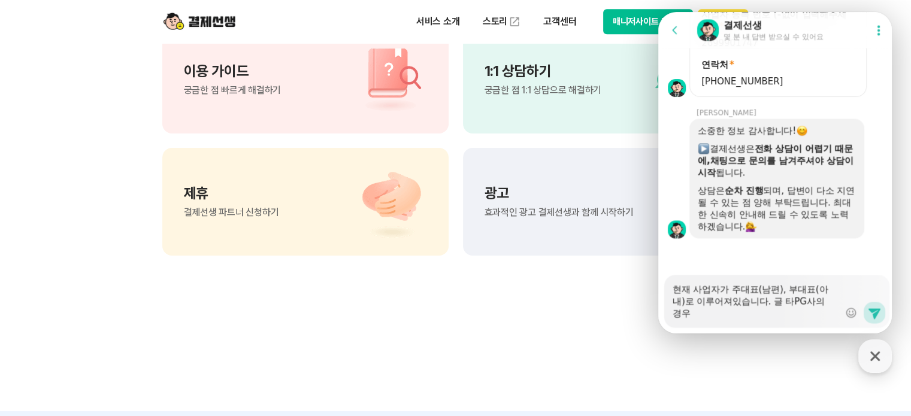
type textarea "현재 사업자가 주대표(남편), 부대표(아내)로 이루어져있습니다. 그리 타PG사의 경우"
type textarea "x"
type textarea "현재 사업자가 주대표(남편), 부대표(아내)로 이루어져있습니다. 그릭 타PG사의 경우"
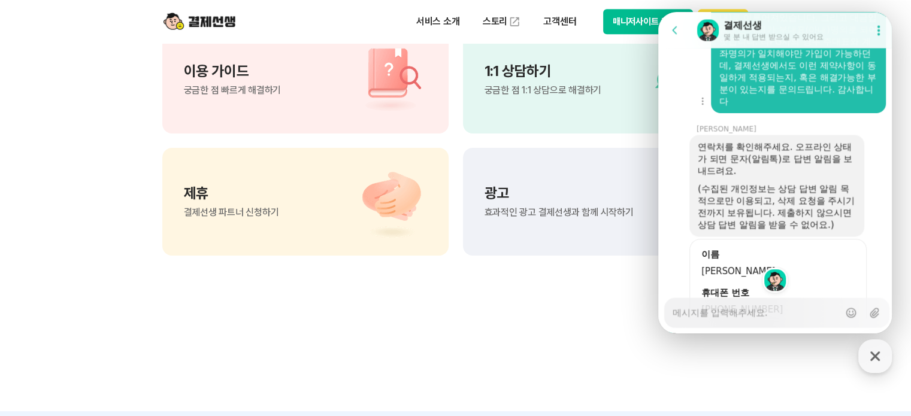
scroll to position [2052, 0]
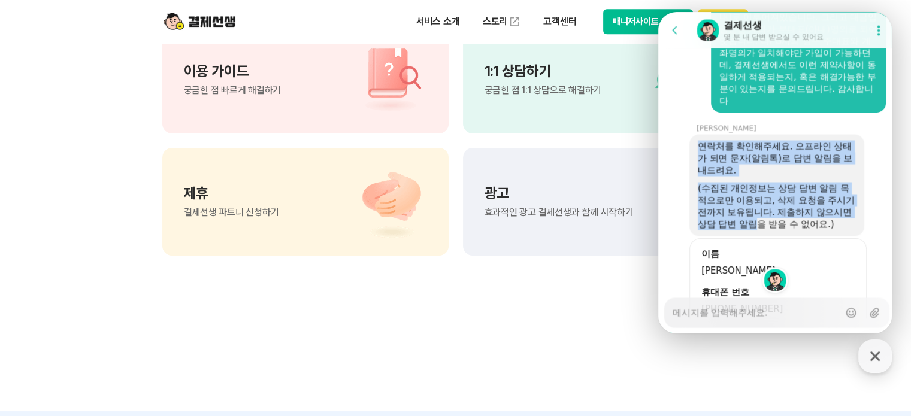
drag, startPoint x: 698, startPoint y: 142, endPoint x: 777, endPoint y: 225, distance: 114.0
click at [777, 225] on div "연락처를 확인해주세요. 오프라인 상태가 되면 문자(알림톡)로 답변 알림을 보내드려요. (수집된 개인정보는 상담 답변 알림 목적으로만 이용되고,…" at bounding box center [777, 185] width 158 height 90
click at [781, 225] on div "(수집된 개인정보는 상담 답변 알림 목적으로만 이용되고, 삭제 요청을 주시기 전까지 보유됩니다. 제출하지 않으시면 상담 답변 알림을 받을 수 …" at bounding box center [777, 206] width 158 height 48
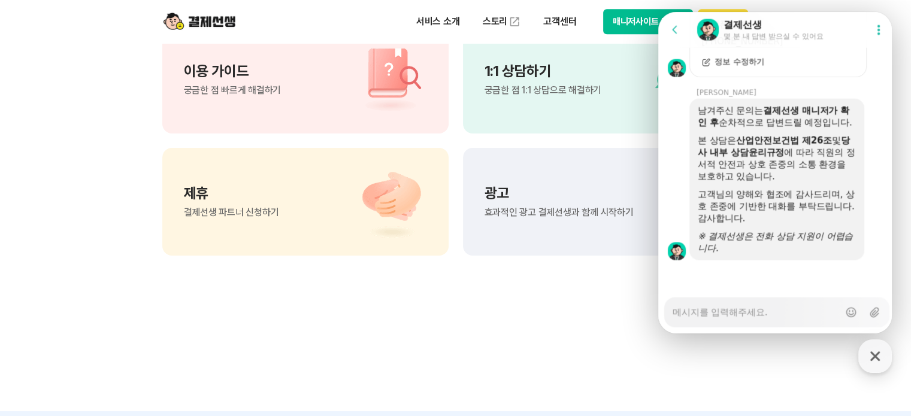
scroll to position [2343, 0]
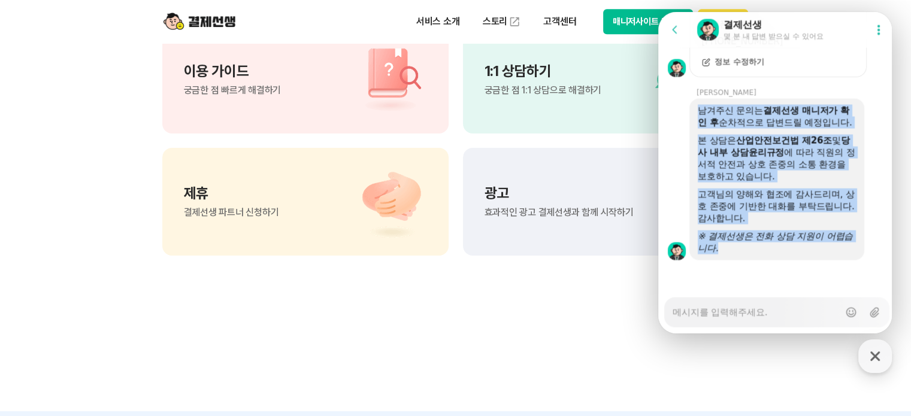
drag, startPoint x: 701, startPoint y: 94, endPoint x: 806, endPoint y: 248, distance: 186.3
click at [806, 248] on div "남겨주신 문의는 결제선생 매니저가 확인 후 순차적으로 답변드릴 예정입니다. 본 상담은 산업안전보건법 제26조 및 당사 내부 상담윤리규정 에 따…" at bounding box center [777, 180] width 158 height 150
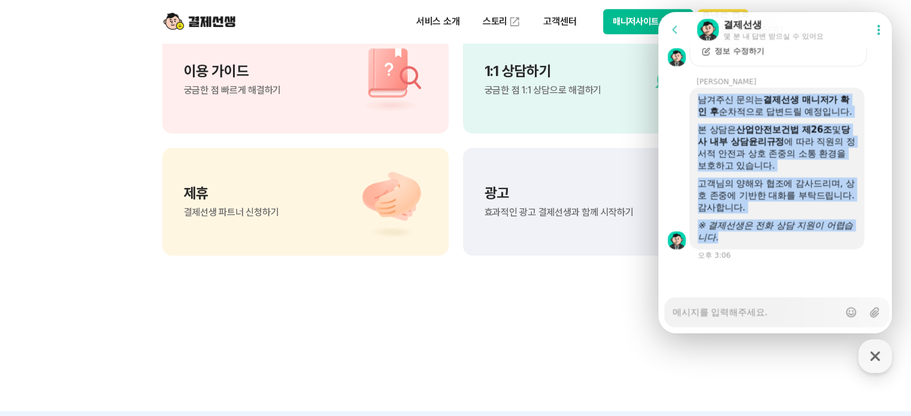
click at [806, 244] on div "※ 결제선생은 전화 상담 지원이 어렵습니다." at bounding box center [777, 232] width 158 height 24
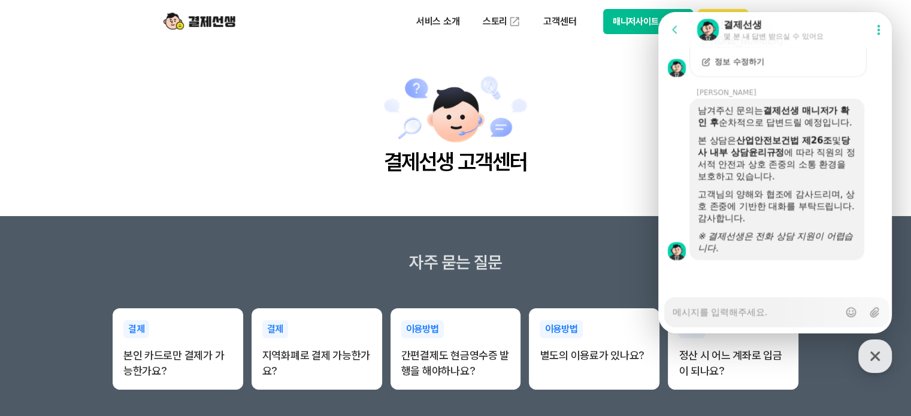
scroll to position [0, 0]
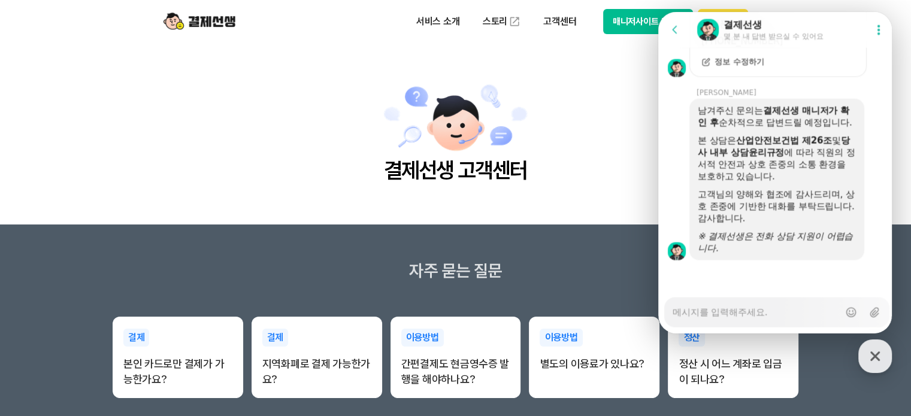
click at [715, 315] on textarea "Messenger Input Textarea" at bounding box center [756, 308] width 167 height 20
click at [787, 319] on div "Messenger Input Textarea" at bounding box center [756, 312] width 167 height 29
click at [783, 308] on textarea "Messenger Input Textarea" at bounding box center [756, 308] width 167 height 20
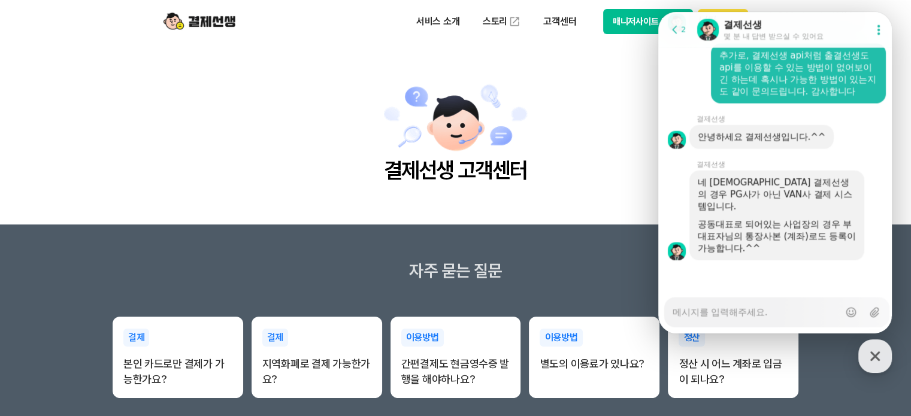
scroll to position [2559, 0]
drag, startPoint x: 773, startPoint y: 195, endPoint x: 775, endPoint y: 208, distance: 12.8
click at [775, 208] on div "네 [DEMOGRAPHIC_DATA] 결제선생의 경우 PG사가 아닌 VAN사 결제 시스템입니다." at bounding box center [777, 195] width 158 height 36
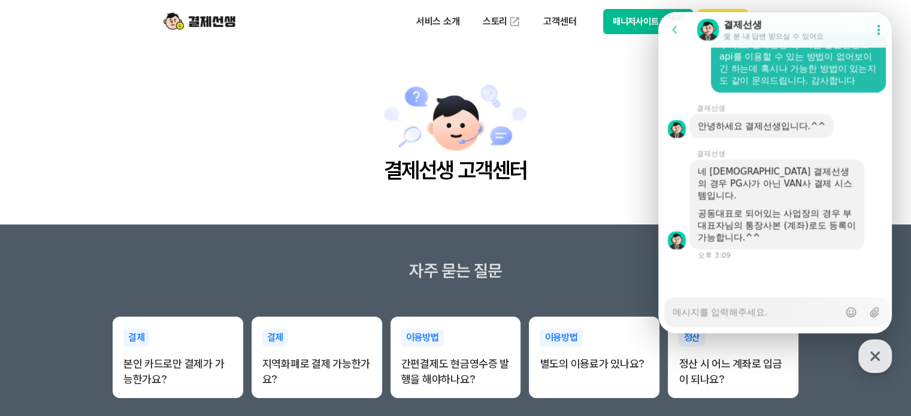
click at [777, 220] on div "공동대표로 되어있는 사업장의 경우 부대표자님의 통장사본 (계좌)로도 등록이 가능합니다.^^" at bounding box center [777, 226] width 158 height 36
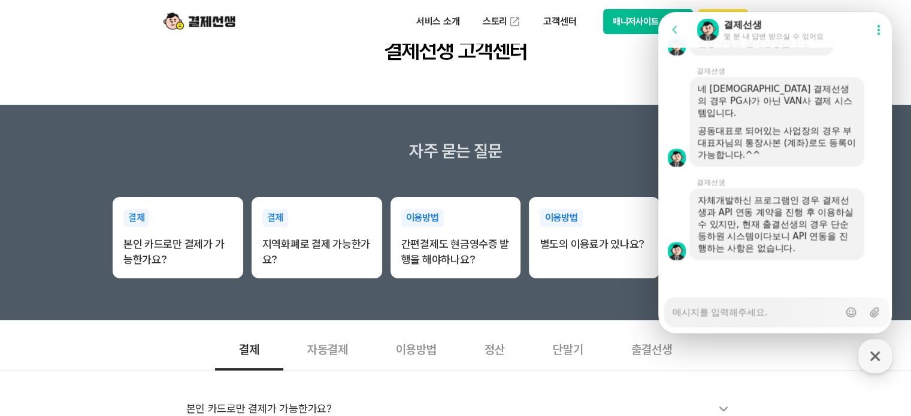
scroll to position [2652, 0]
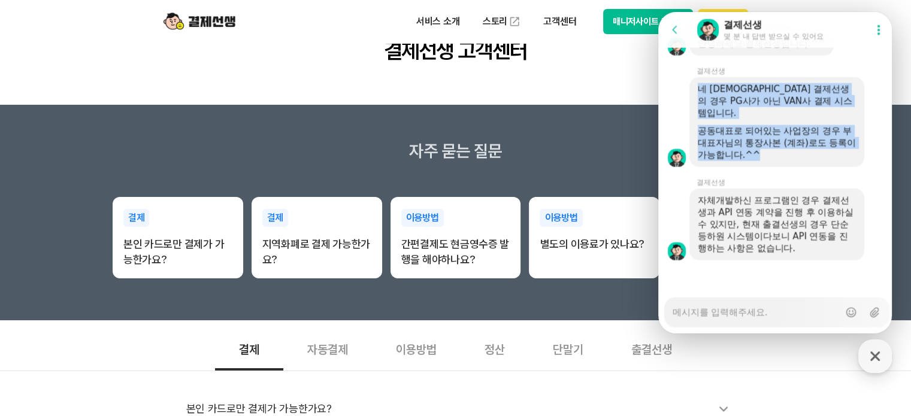
drag, startPoint x: 733, startPoint y: 123, endPoint x: 784, endPoint y: 159, distance: 62.3
click at [782, 157] on div "네 [DEMOGRAPHIC_DATA] 결제선생의 경우 PG사가 아닌 VAN사 결제 시스템입니다. 공동대표로 되어있는 사업장의 경우 부대표자님의…" at bounding box center [777, 122] width 158 height 78
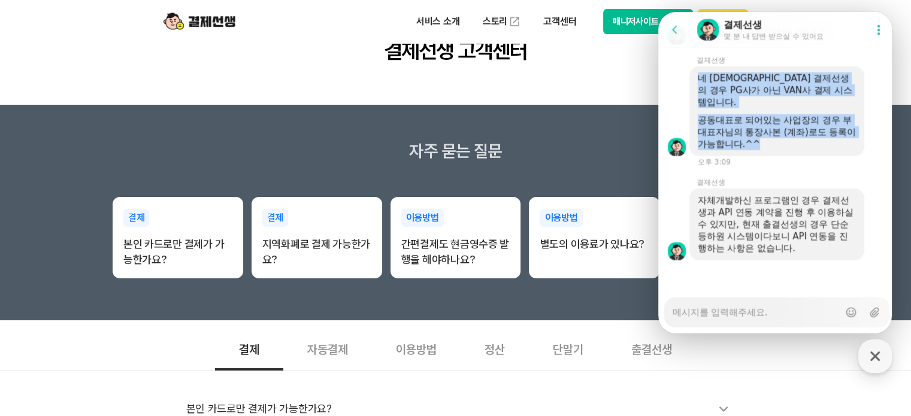
click at [784, 150] on div "공동대표로 되어있는 사업장의 경우 부대표자님의 통장사본 (계좌)로도 등록이 가능합니다.^^" at bounding box center [777, 132] width 158 height 36
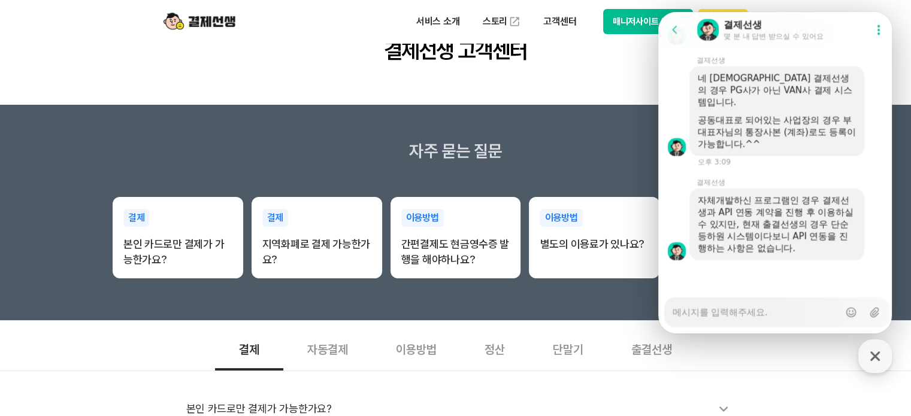
scroll to position [2653, 0]
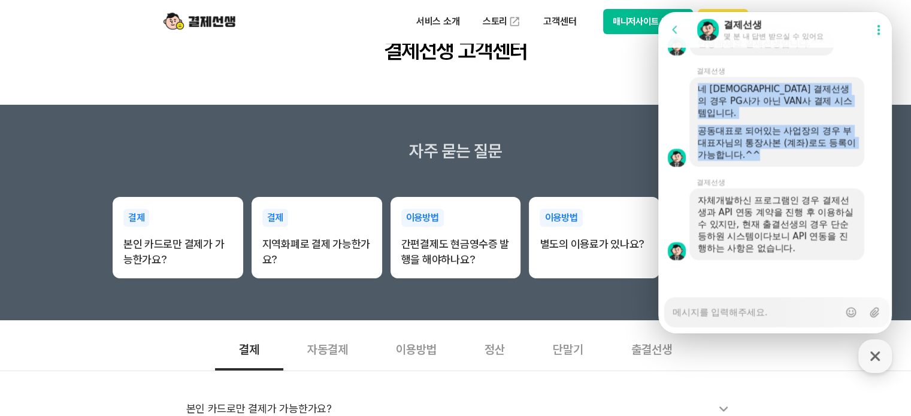
drag, startPoint x: 697, startPoint y: 99, endPoint x: 779, endPoint y: 160, distance: 102.3
click at [779, 160] on div "네 [DEMOGRAPHIC_DATA] 결제선생의 경우 PG사가 아닌 VAN사 결제 시스템입니다. 공동대표로 되어있는 사업장의 경우 부대표자님의…" at bounding box center [777, 122] width 158 height 78
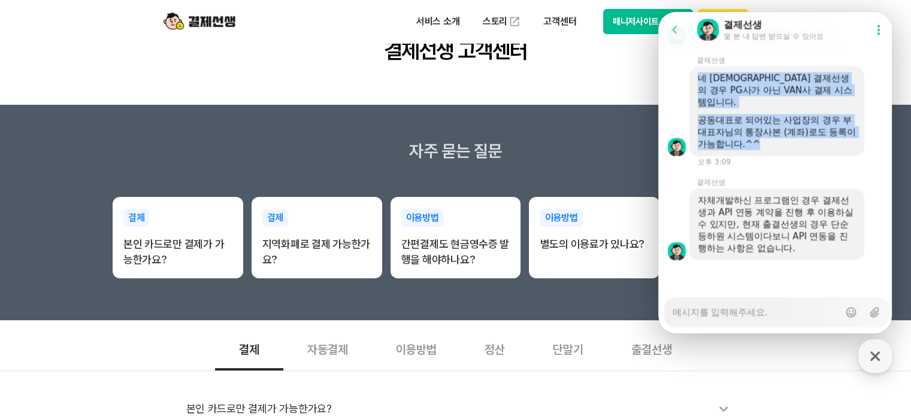
scroll to position [2664, 0]
copy div "네 [DEMOGRAPHIC_DATA] 결제선생의 경우 PG사가 아닌 VAN사 결제 시스템입니다. 공동대표로 되어있는 사업장의 경우 부대표자님의…"
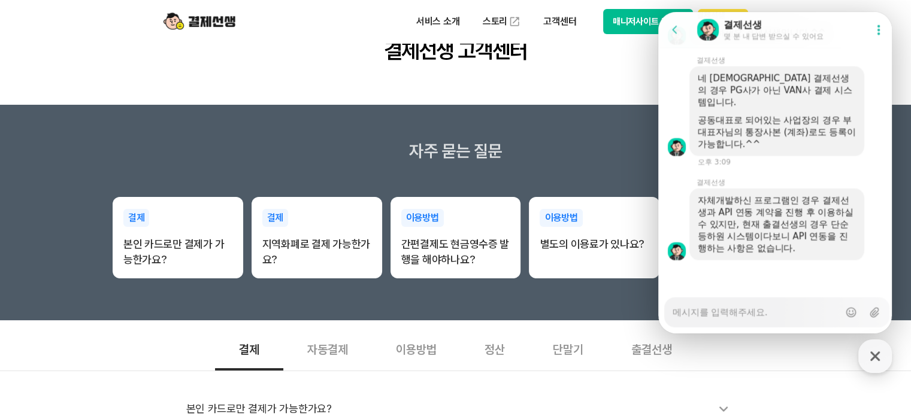
click at [751, 320] on div "Messenger Input Textarea" at bounding box center [756, 312] width 167 height 29
click at [755, 316] on textarea "Messenger Input Textarea" at bounding box center [756, 308] width 167 height 20
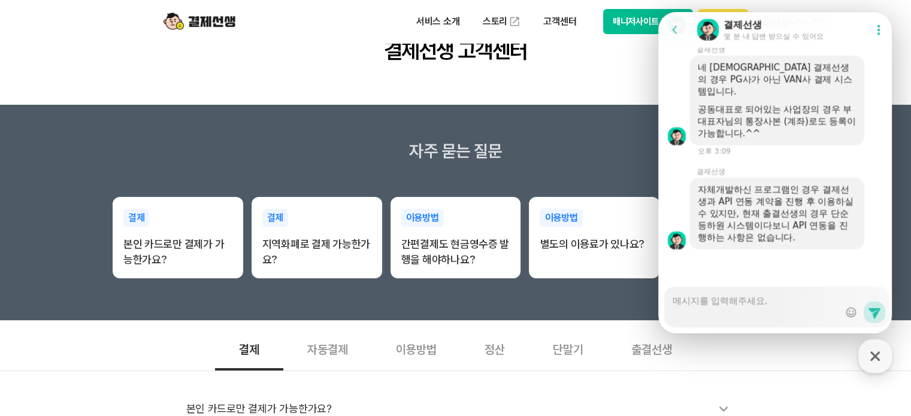
scroll to position [2712, 0]
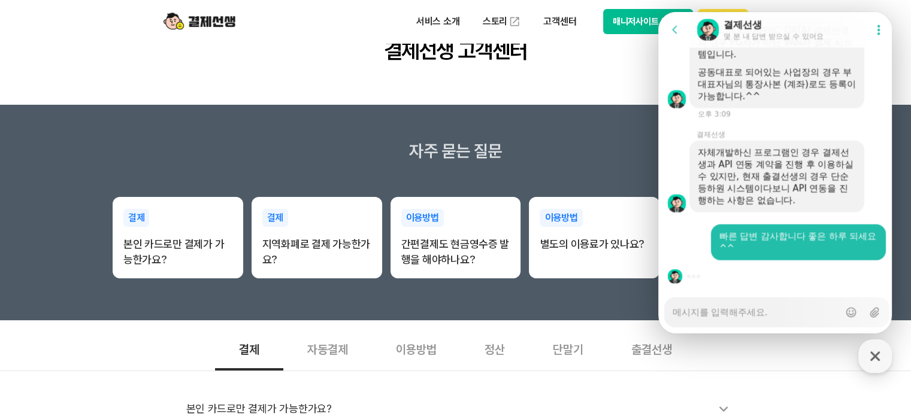
click at [676, 55] on div at bounding box center [673, 64] width 31 height 90
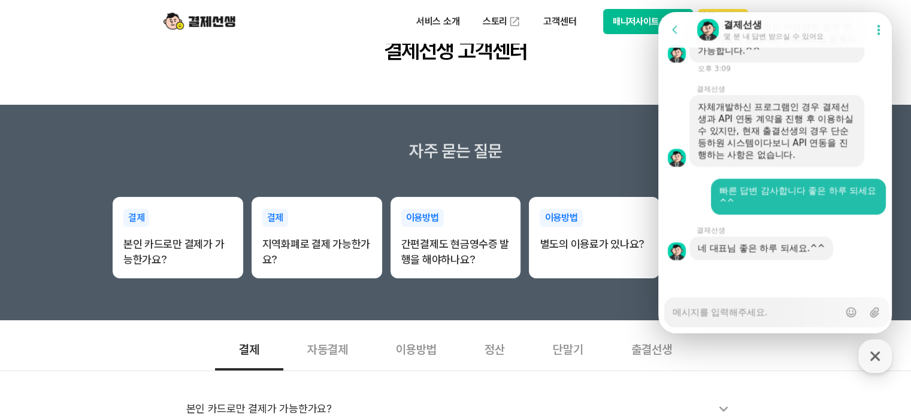
scroll to position [2757, 0]
click at [797, 251] on div "네 대표님 좋은 하루 되세요.^^" at bounding box center [761, 249] width 144 height 24
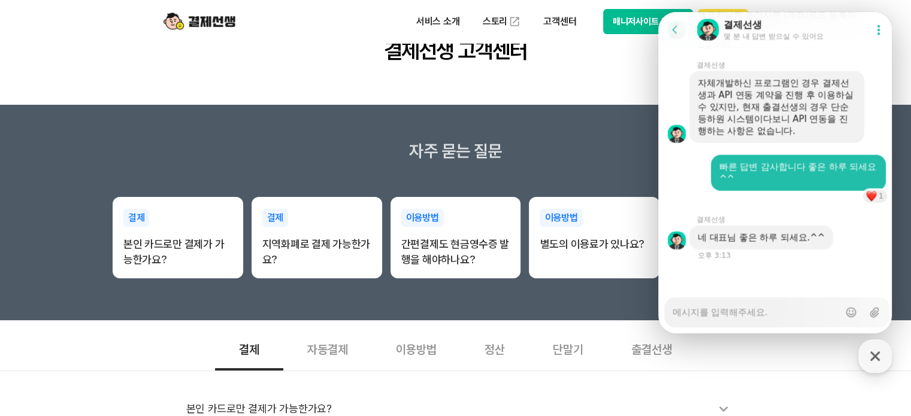
scroll to position [2781, 0]
drag, startPoint x: 807, startPoint y: 240, endPoint x: 820, endPoint y: 239, distance: 13.2
click at [820, 239] on div "네 대표님 좋은 하루 되세요.^^" at bounding box center [761, 238] width 127 height 12
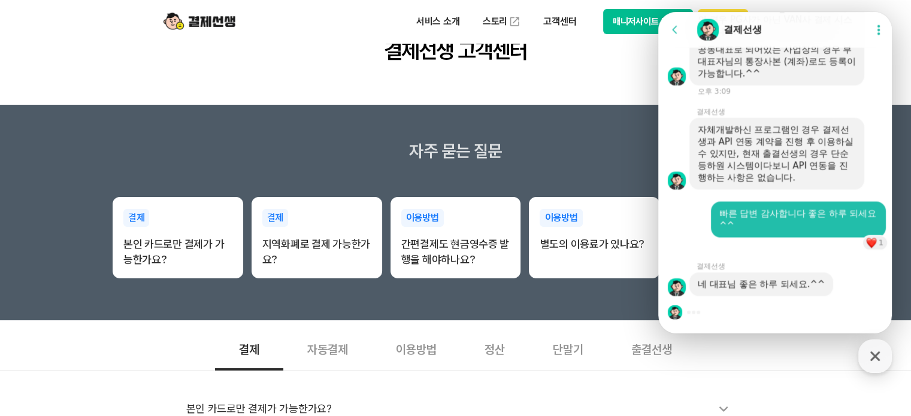
scroll to position [2735, 0]
click at [852, 314] on div at bounding box center [776, 313] width 237 height 32
click at [804, 280] on div "네 대표님 좋은 하루 되세요.^^" at bounding box center [761, 285] width 127 height 12
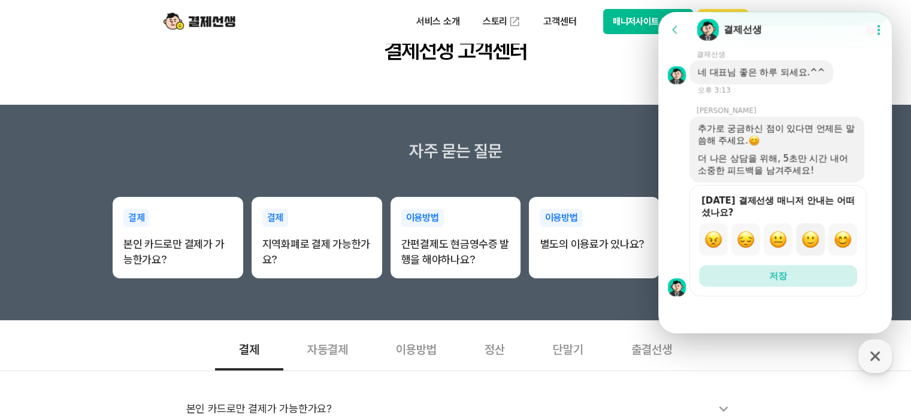
scroll to position [2947, 0]
click at [839, 243] on img "button" at bounding box center [843, 240] width 18 height 18
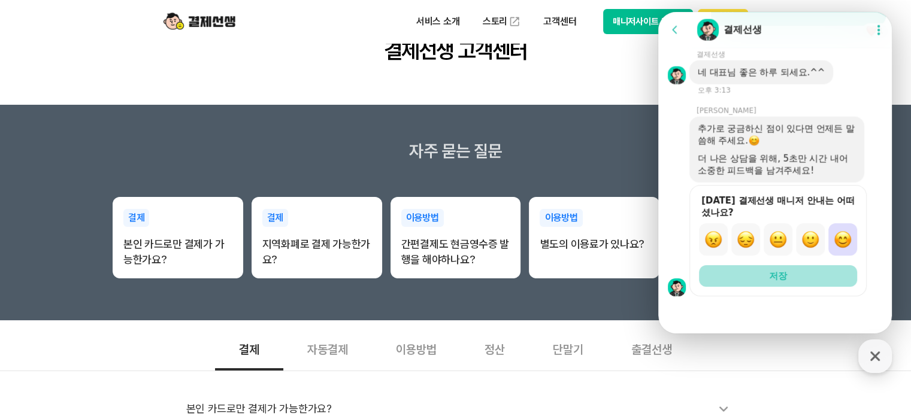
click at [822, 273] on button "저장" at bounding box center [778, 276] width 158 height 22
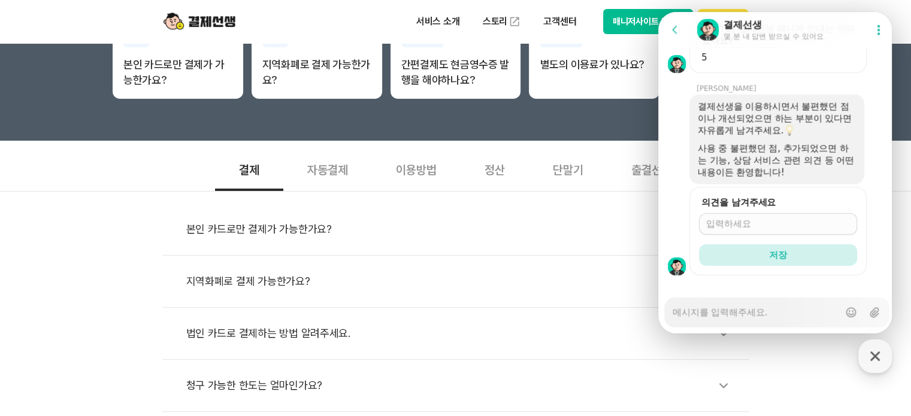
scroll to position [3133, 0]
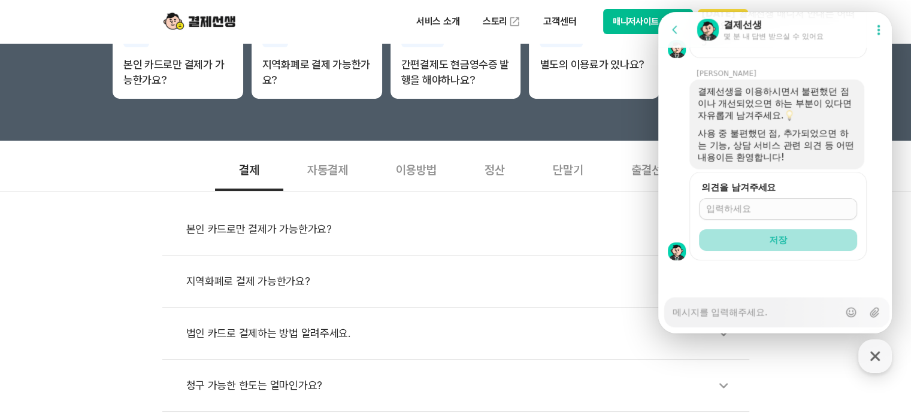
click at [817, 240] on button "저장" at bounding box center [778, 240] width 158 height 22
click at [882, 362] on icon "button" at bounding box center [875, 357] width 22 height 22
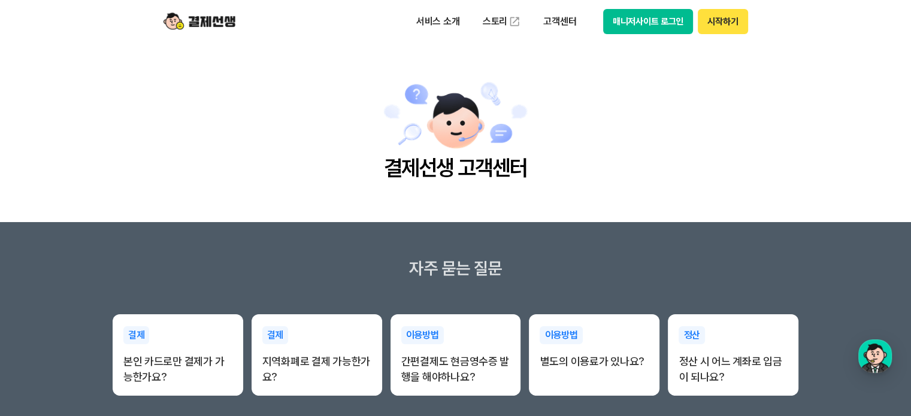
scroll to position [0, 0]
